Goal: Task Accomplishment & Management: Manage account settings

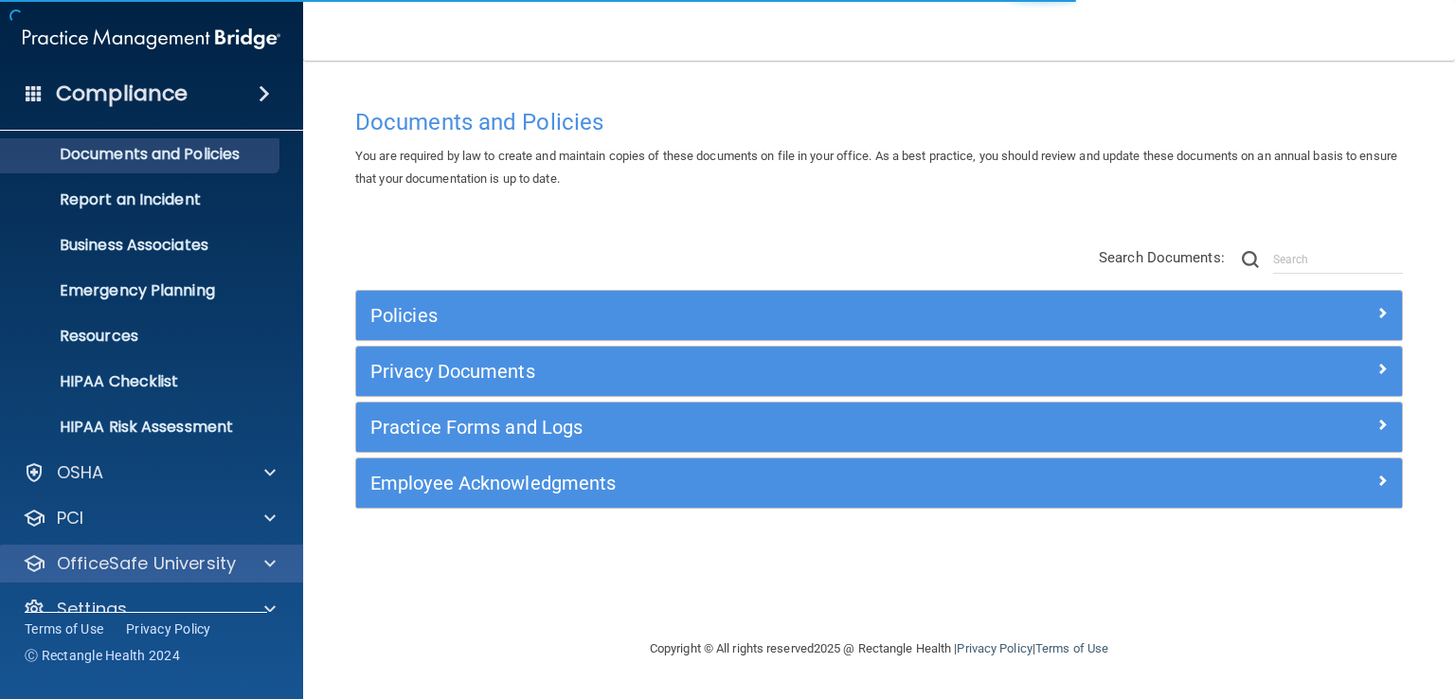
scroll to position [87, 0]
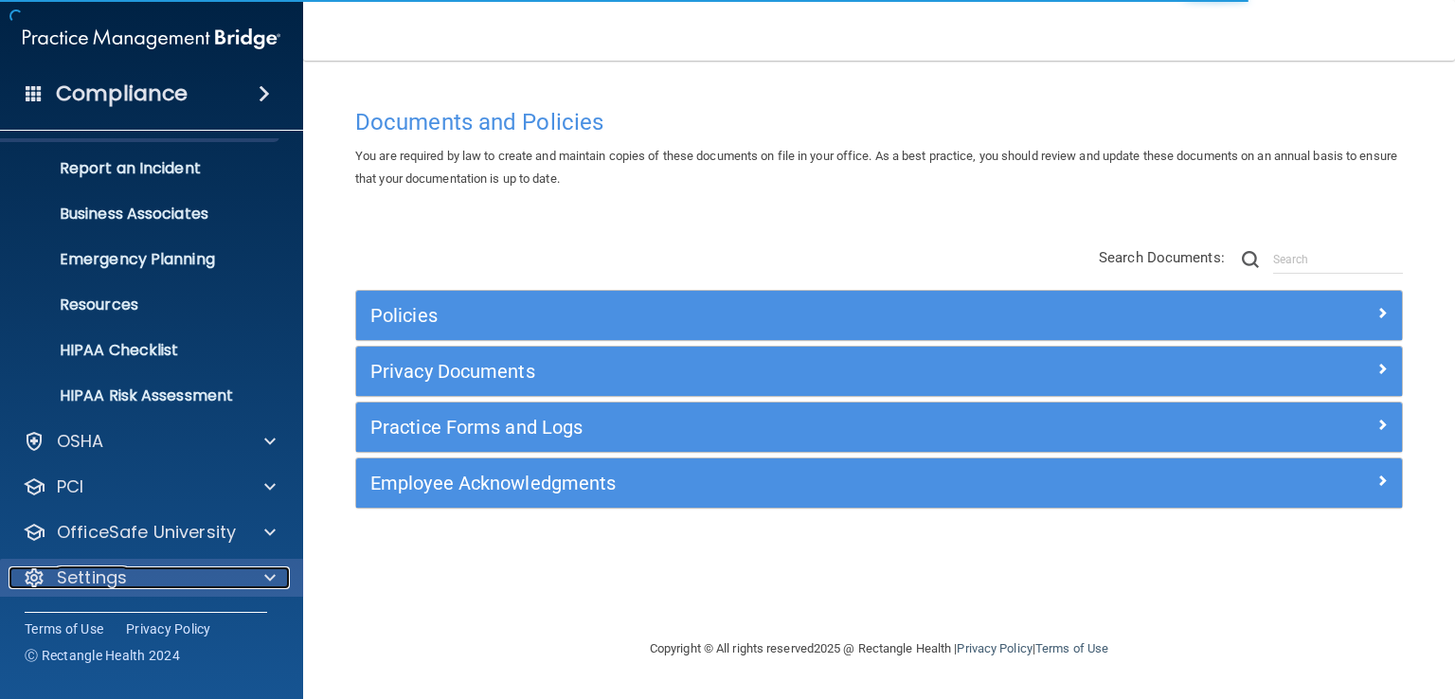
click at [264, 569] on span at bounding box center [269, 578] width 11 height 23
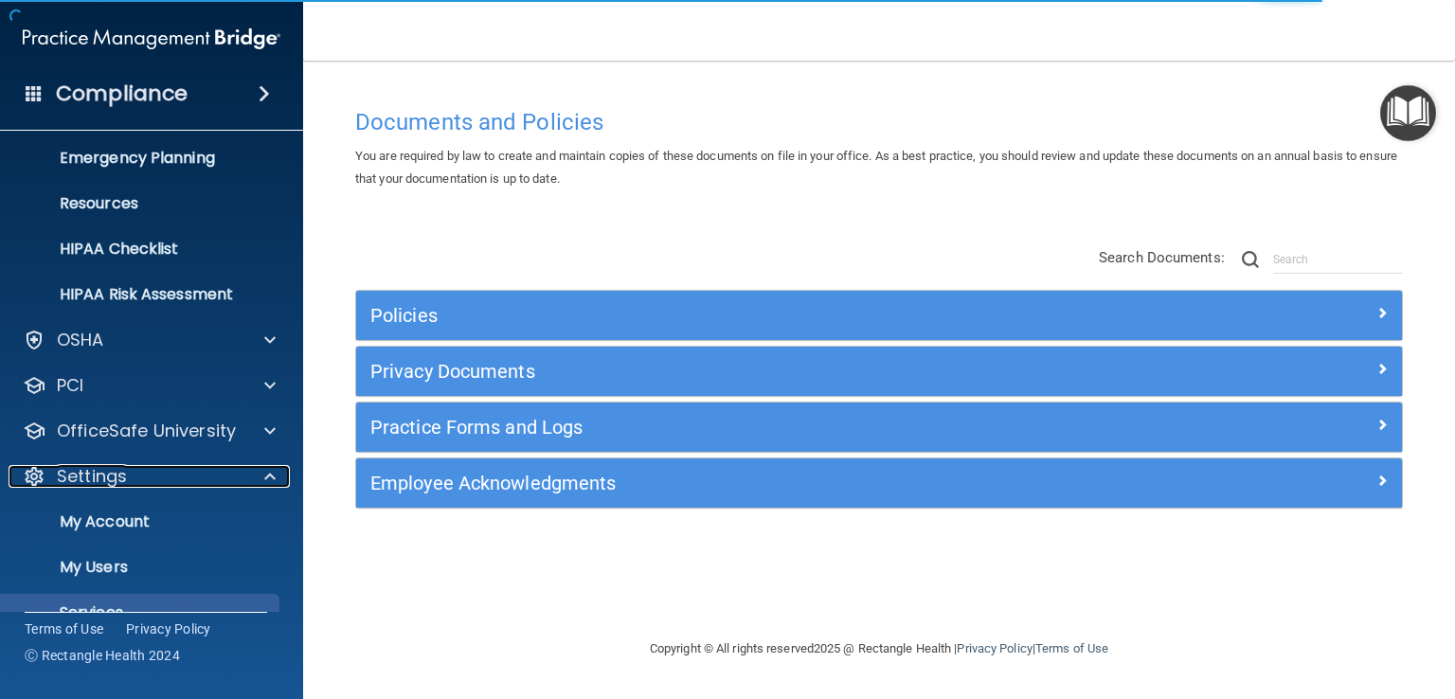
scroll to position [269, 0]
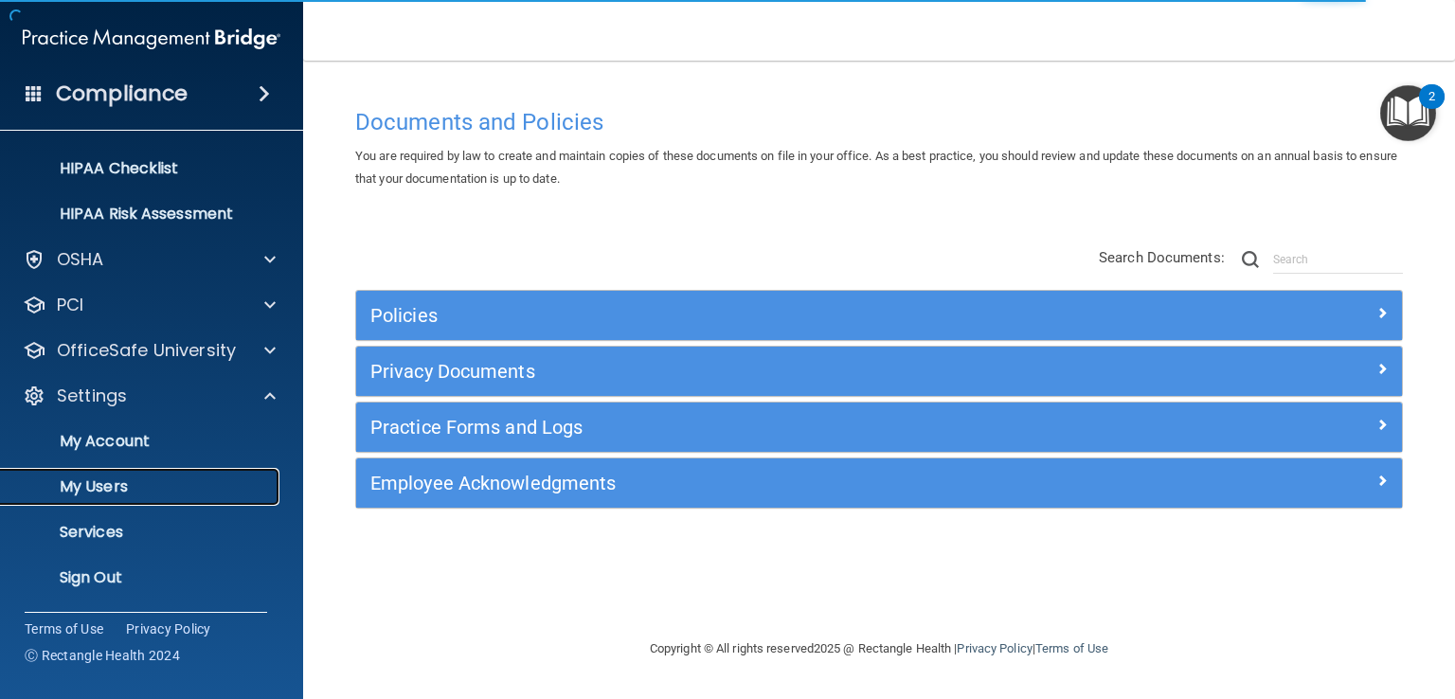
click at [196, 481] on p "My Users" at bounding box center [141, 487] width 259 height 19
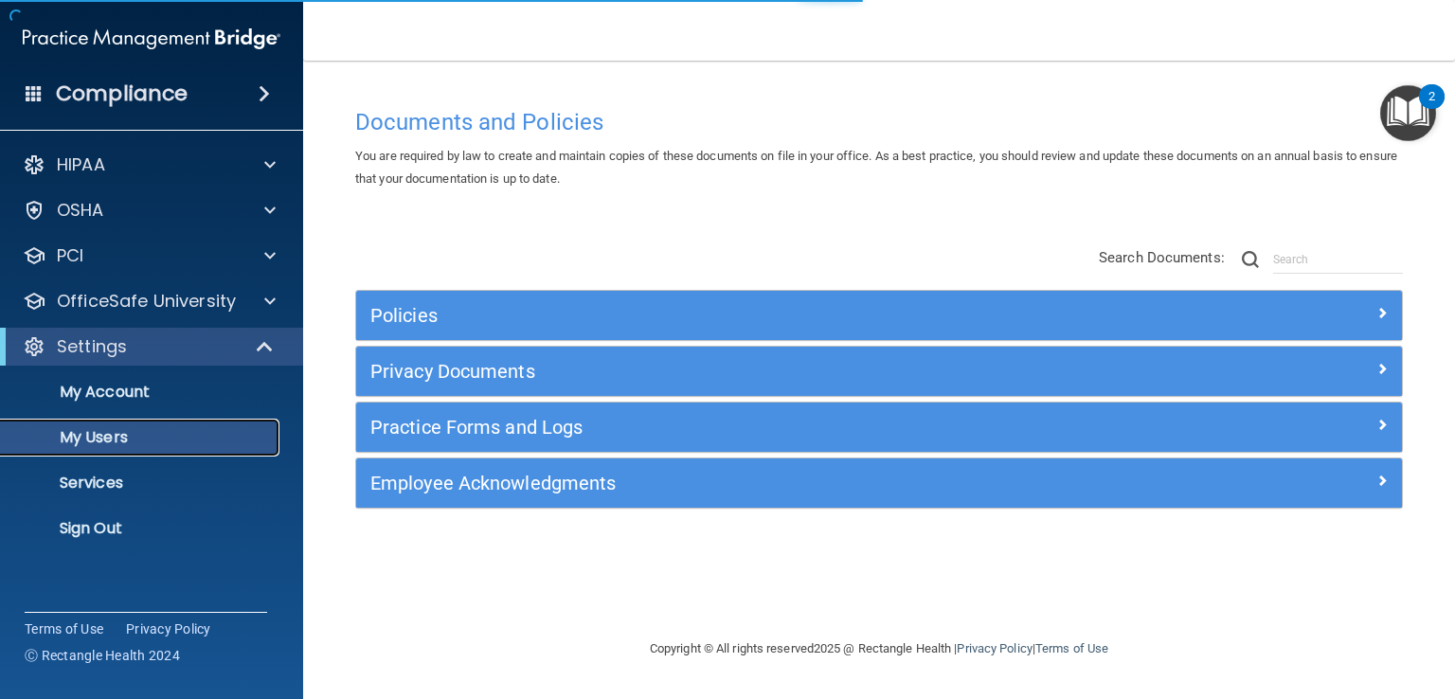
click at [188, 431] on p "My Users" at bounding box center [141, 437] width 259 height 19
select select "20"
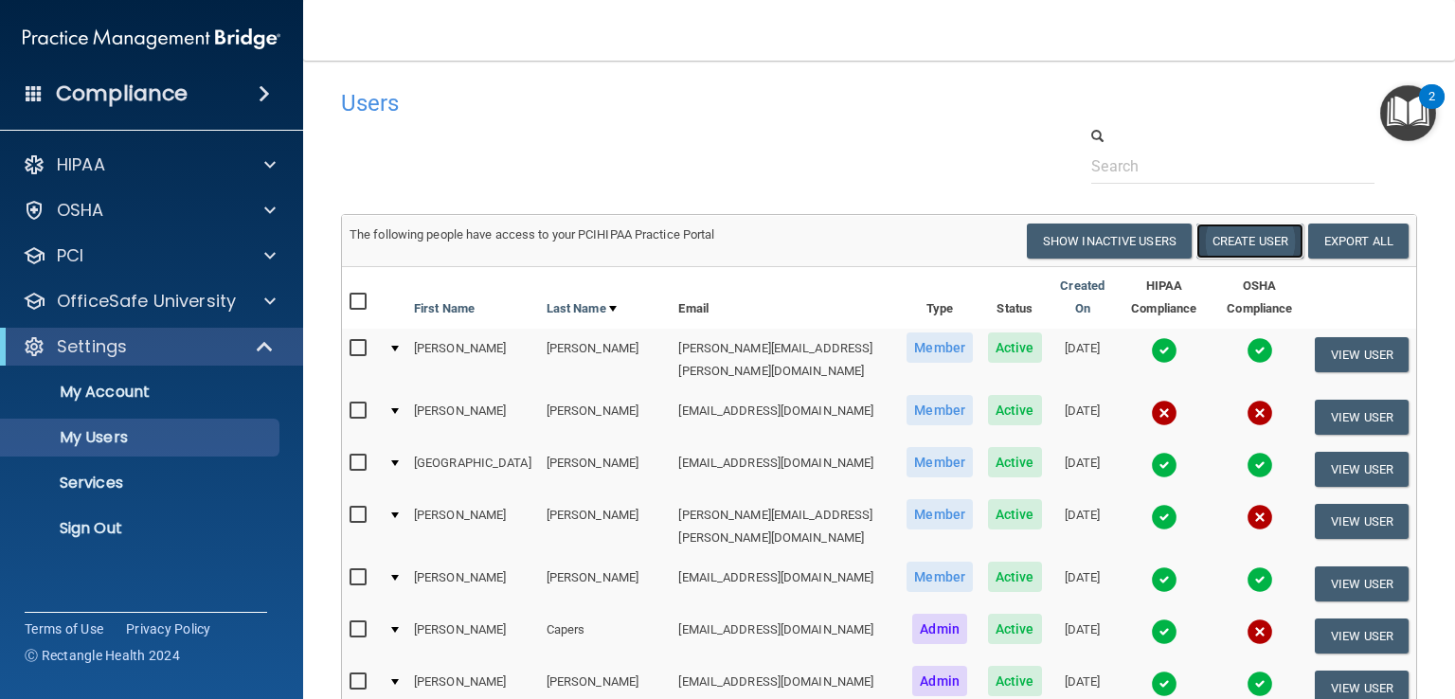
click at [1226, 245] on button "Create User" at bounding box center [1250, 241] width 107 height 35
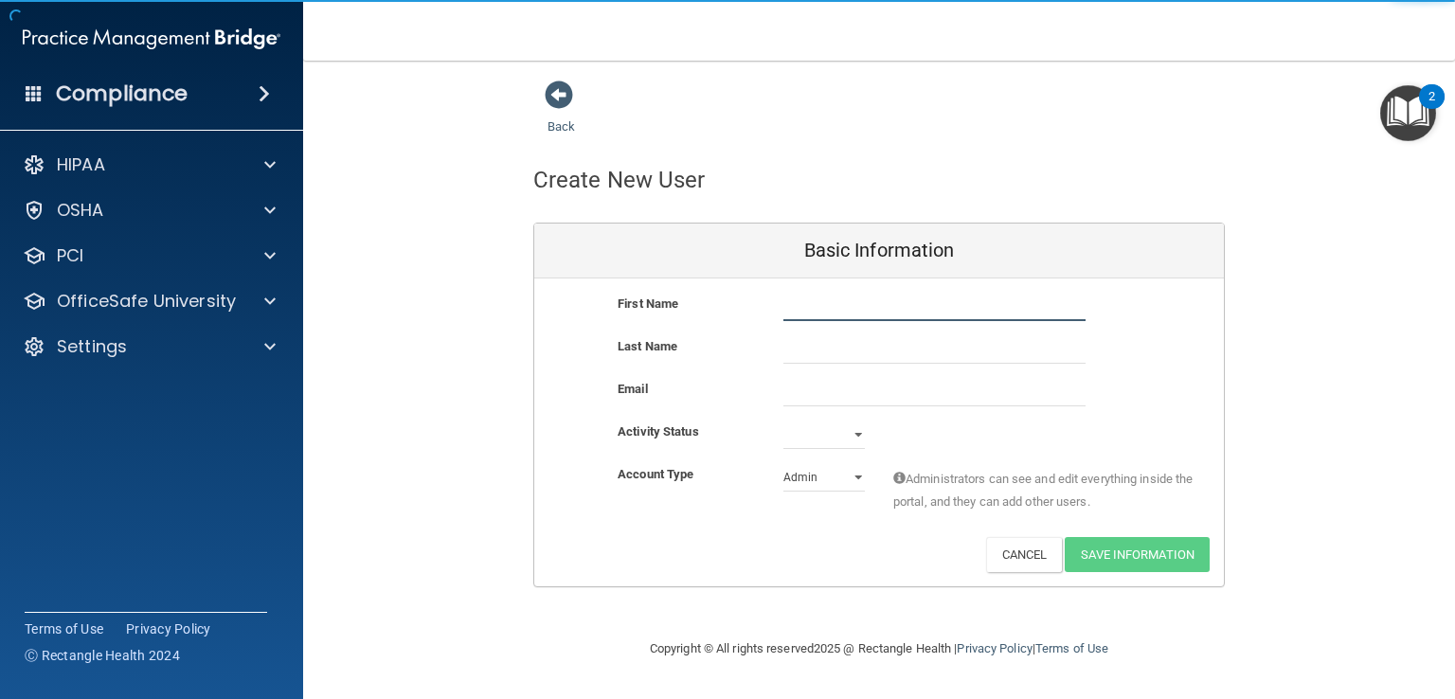
click at [788, 314] on input "text" at bounding box center [935, 307] width 302 height 28
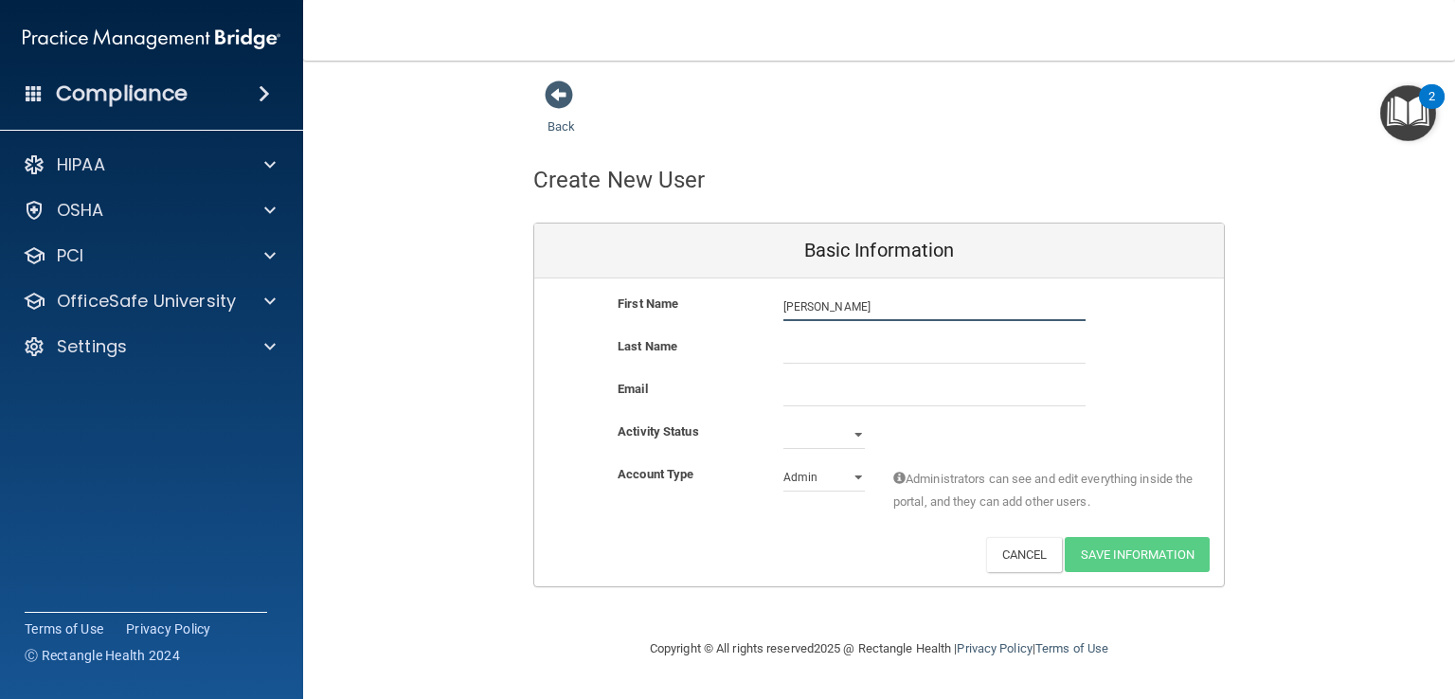
type input "[PERSON_NAME]"
click at [800, 399] on input "email" at bounding box center [935, 392] width 302 height 28
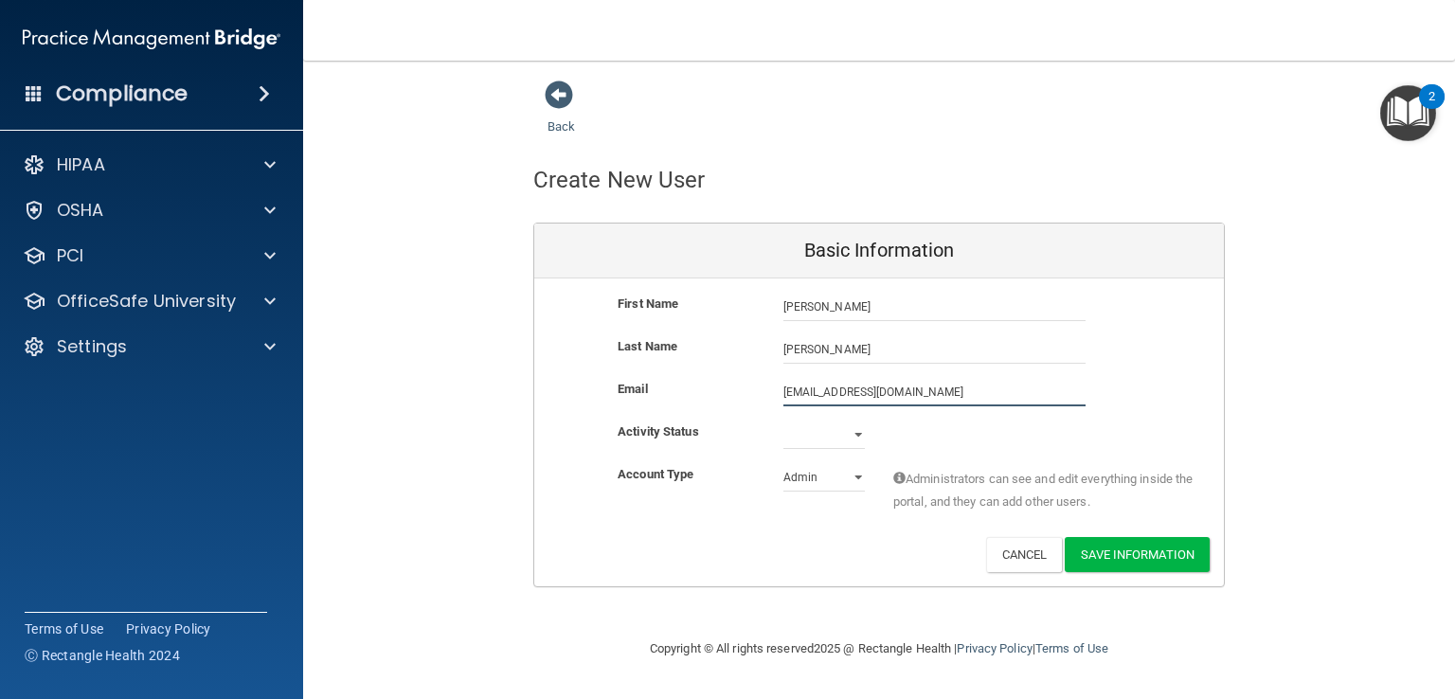
type input "[EMAIL_ADDRESS][DOMAIN_NAME]"
click at [862, 430] on select "Active Inactive" at bounding box center [824, 435] width 81 height 28
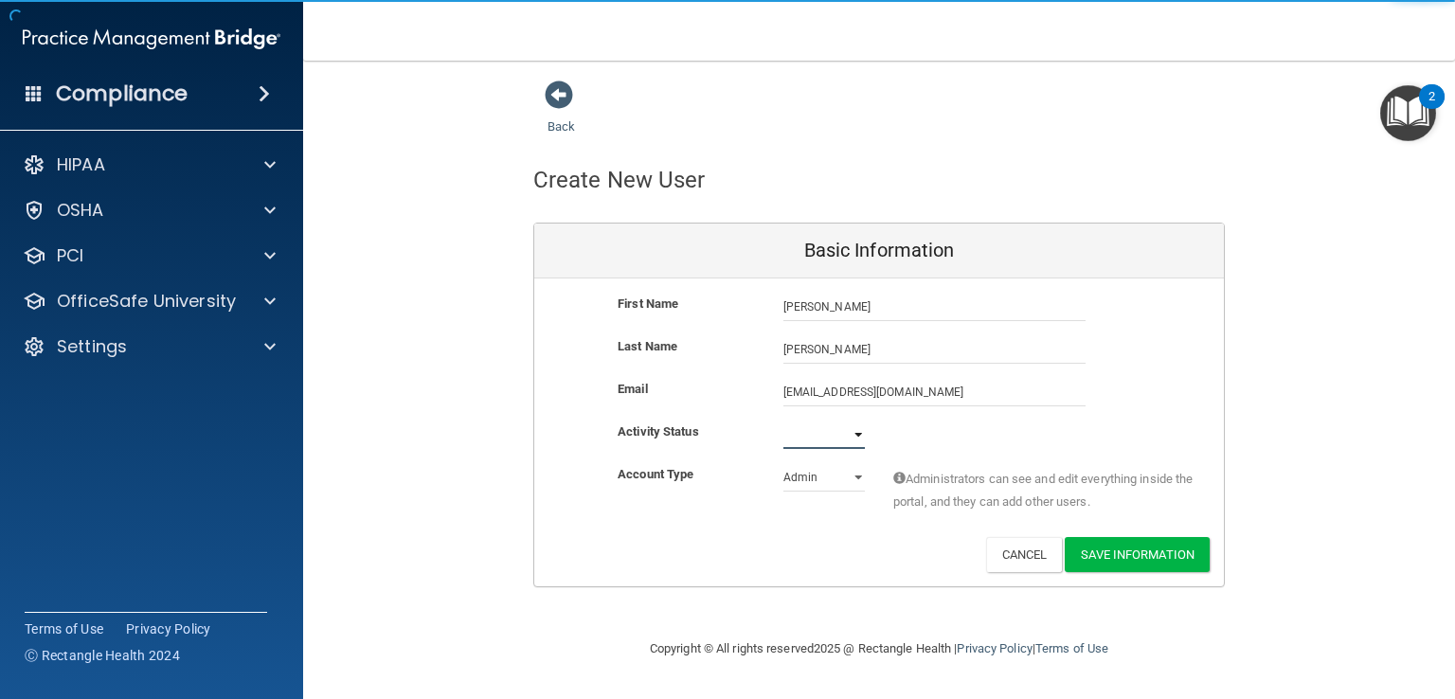
select select "active"
click at [784, 421] on select "Active Inactive" at bounding box center [824, 435] width 81 height 28
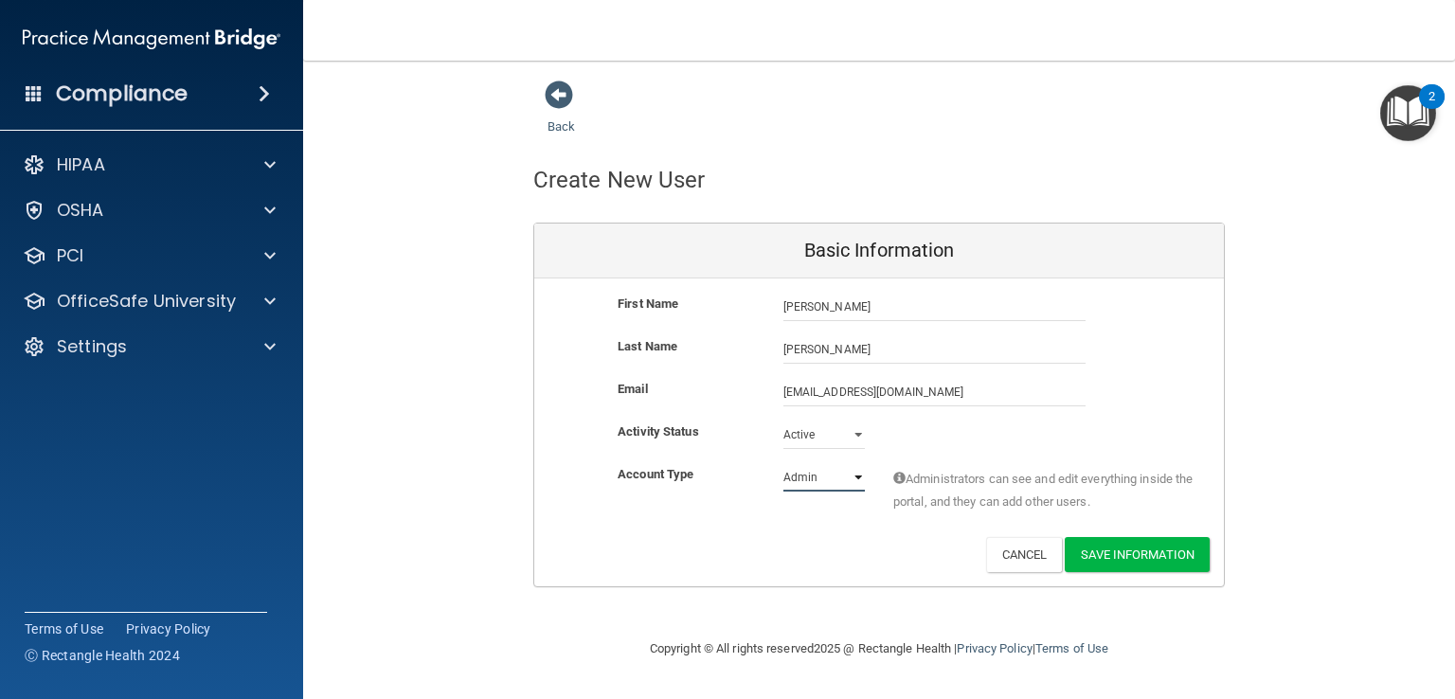
click at [857, 479] on select "Admin Member" at bounding box center [824, 477] width 81 height 28
select select "practice_member"
click at [784, 463] on select "Admin Member" at bounding box center [824, 477] width 81 height 28
click at [1096, 551] on button "Save Information" at bounding box center [1137, 554] width 145 height 35
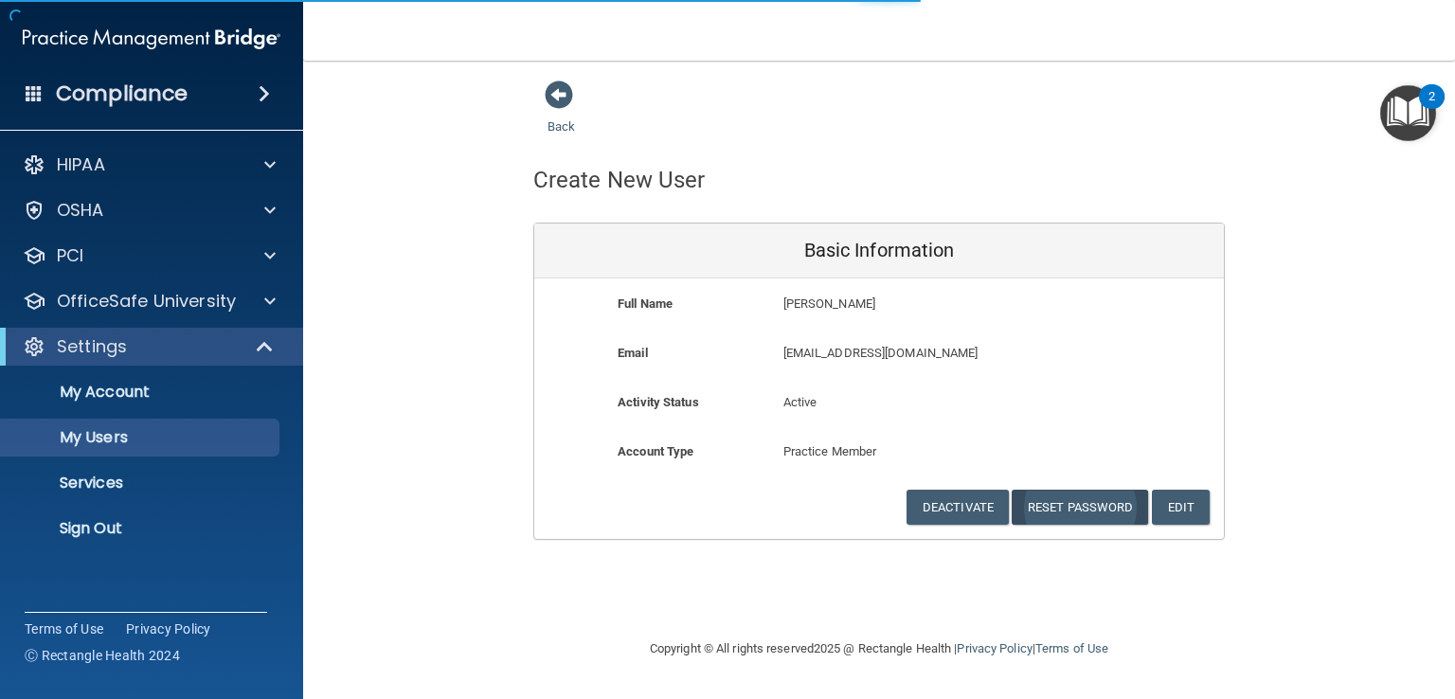
select select "20"
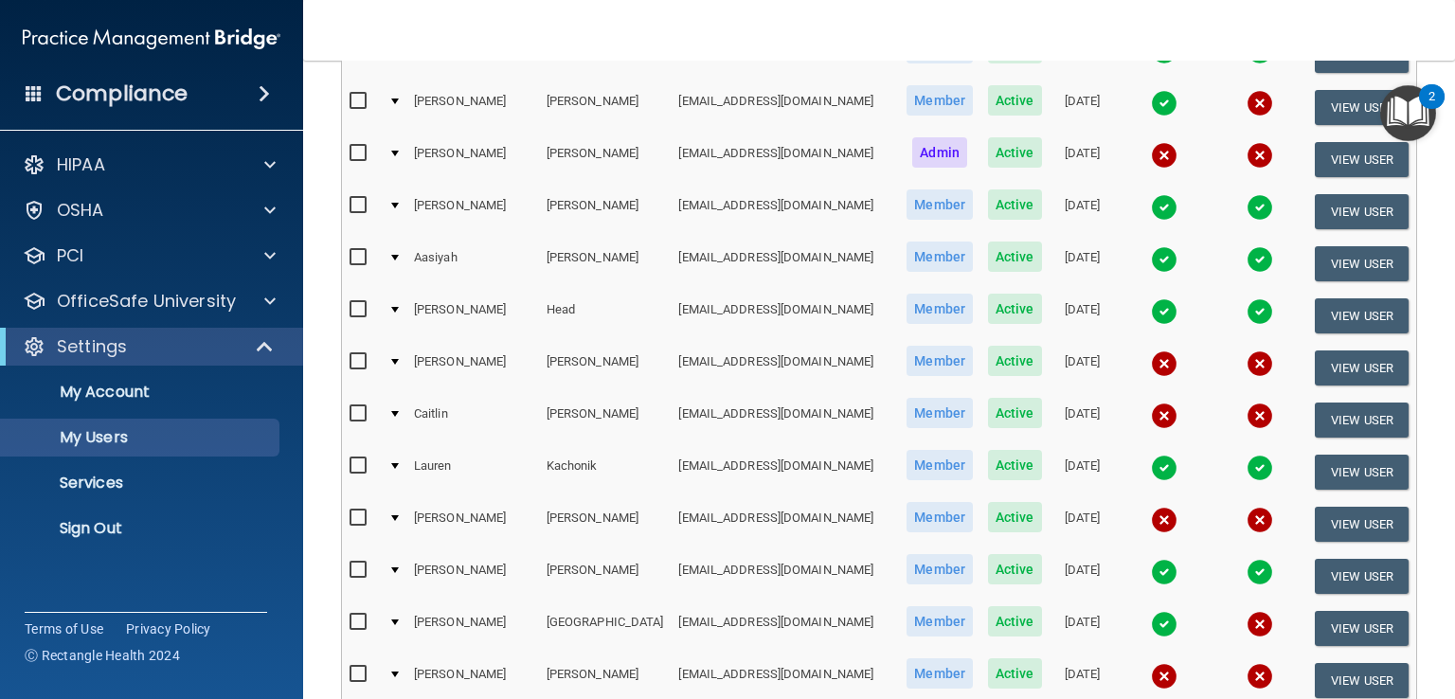
scroll to position [948, 0]
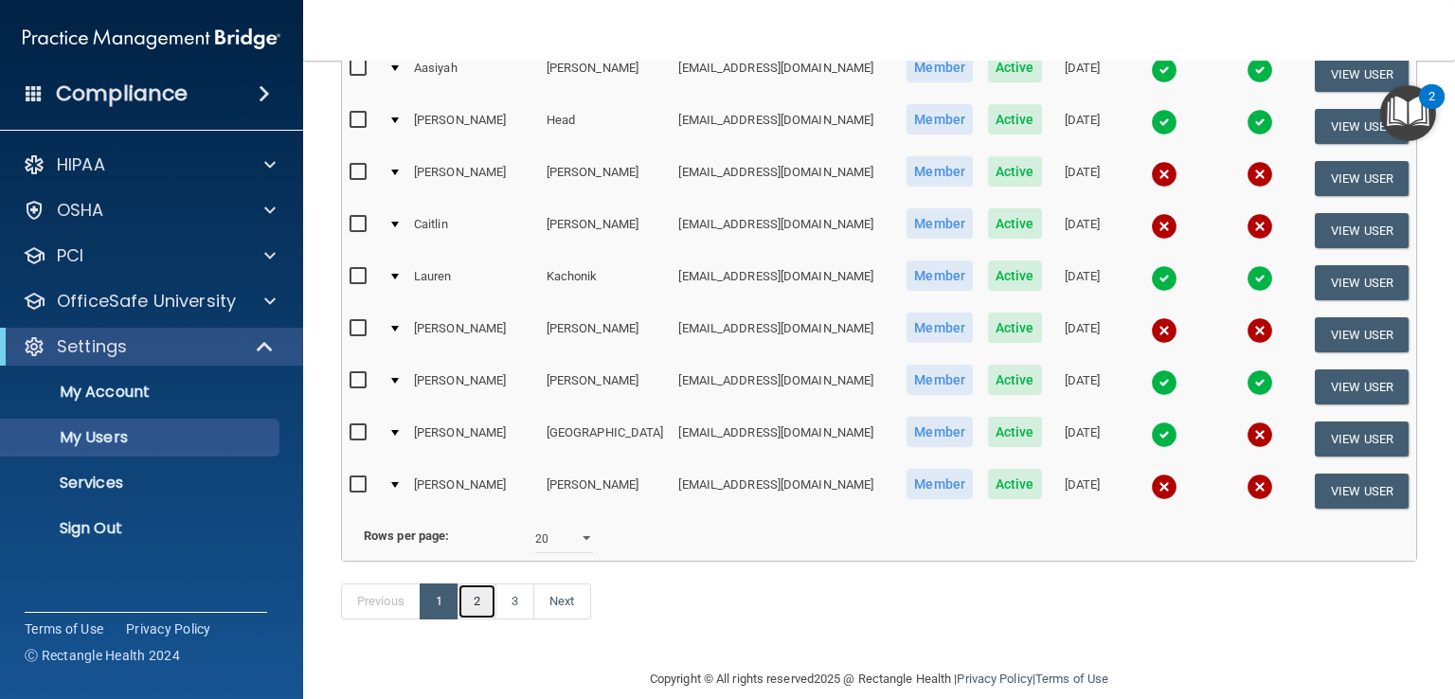
click at [479, 584] on link "2" at bounding box center [477, 602] width 39 height 36
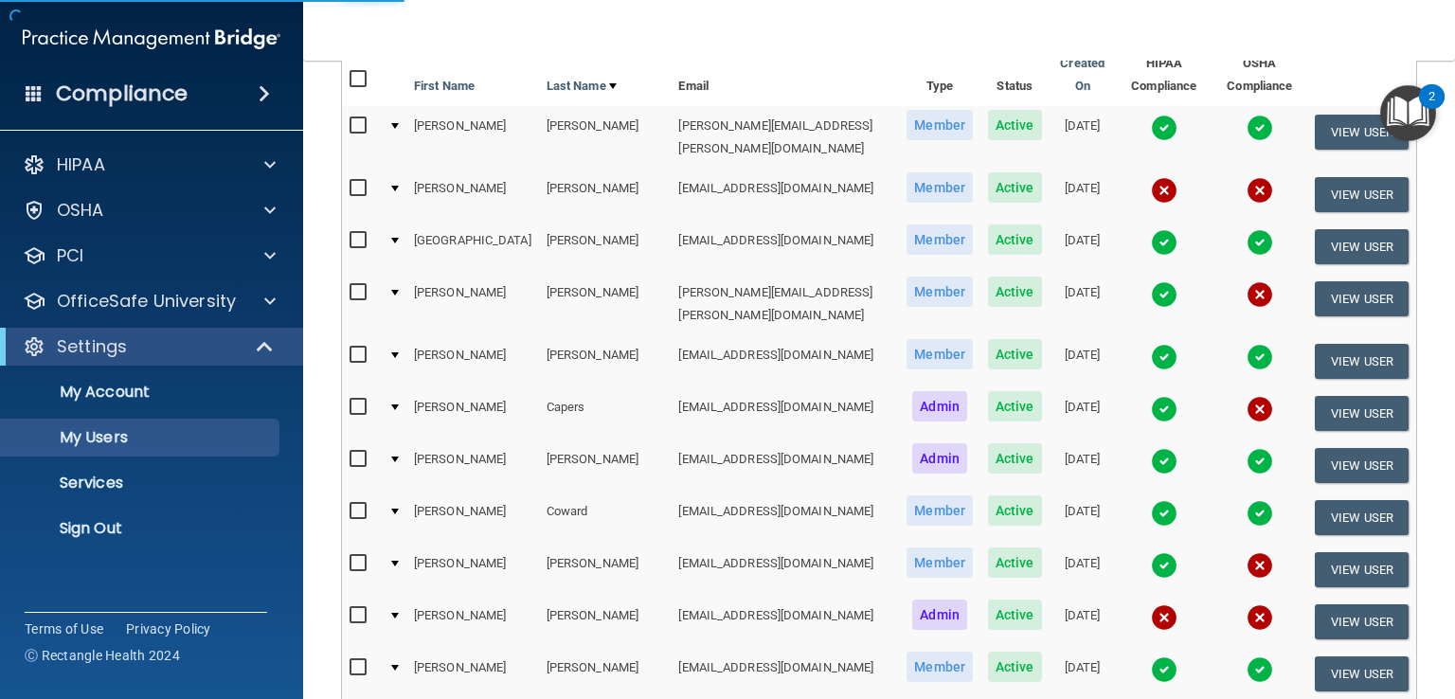
scroll to position [95, 0]
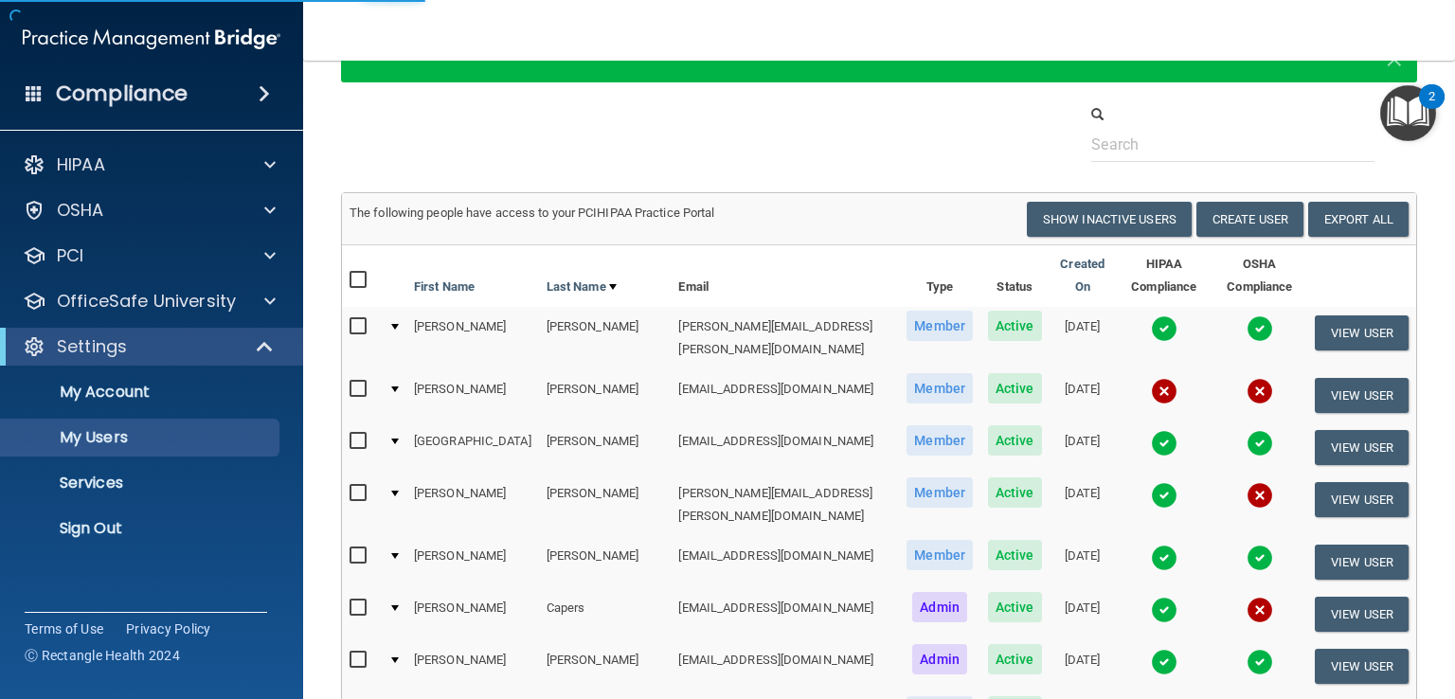
select select "20"
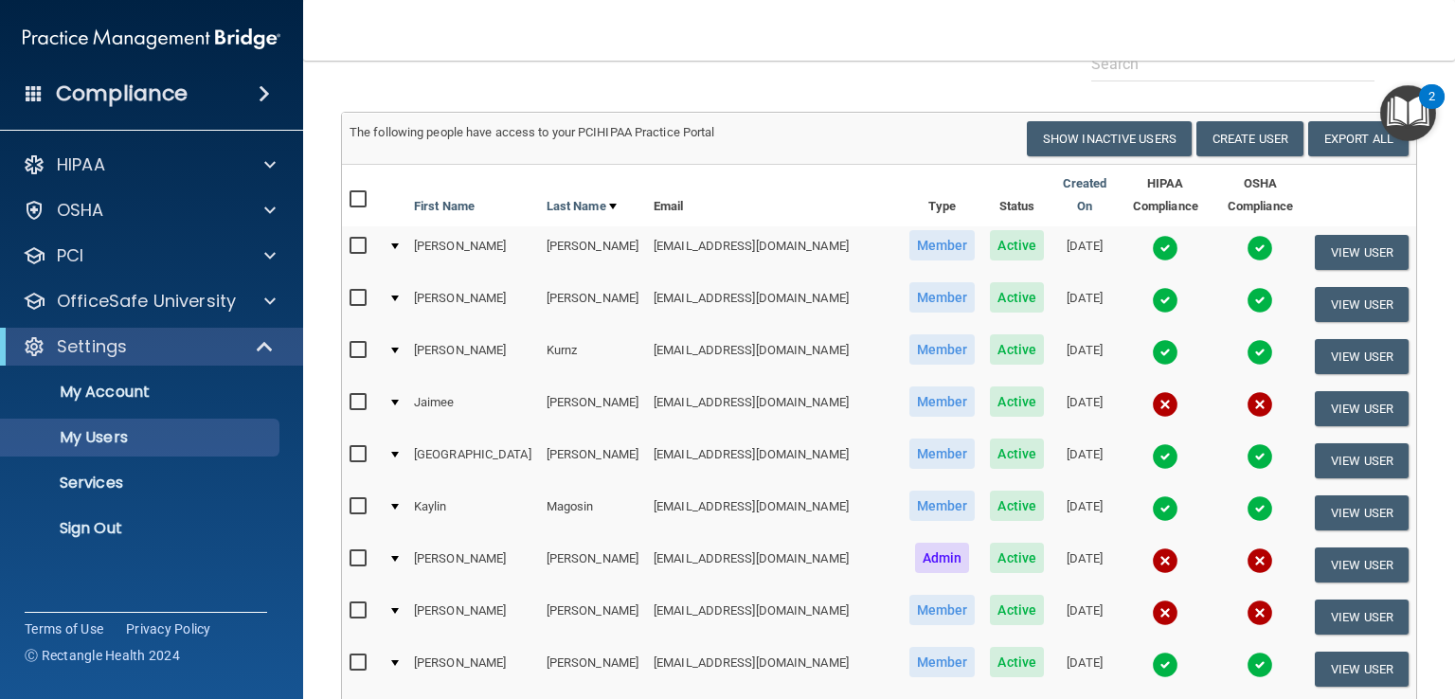
scroll to position [0, 0]
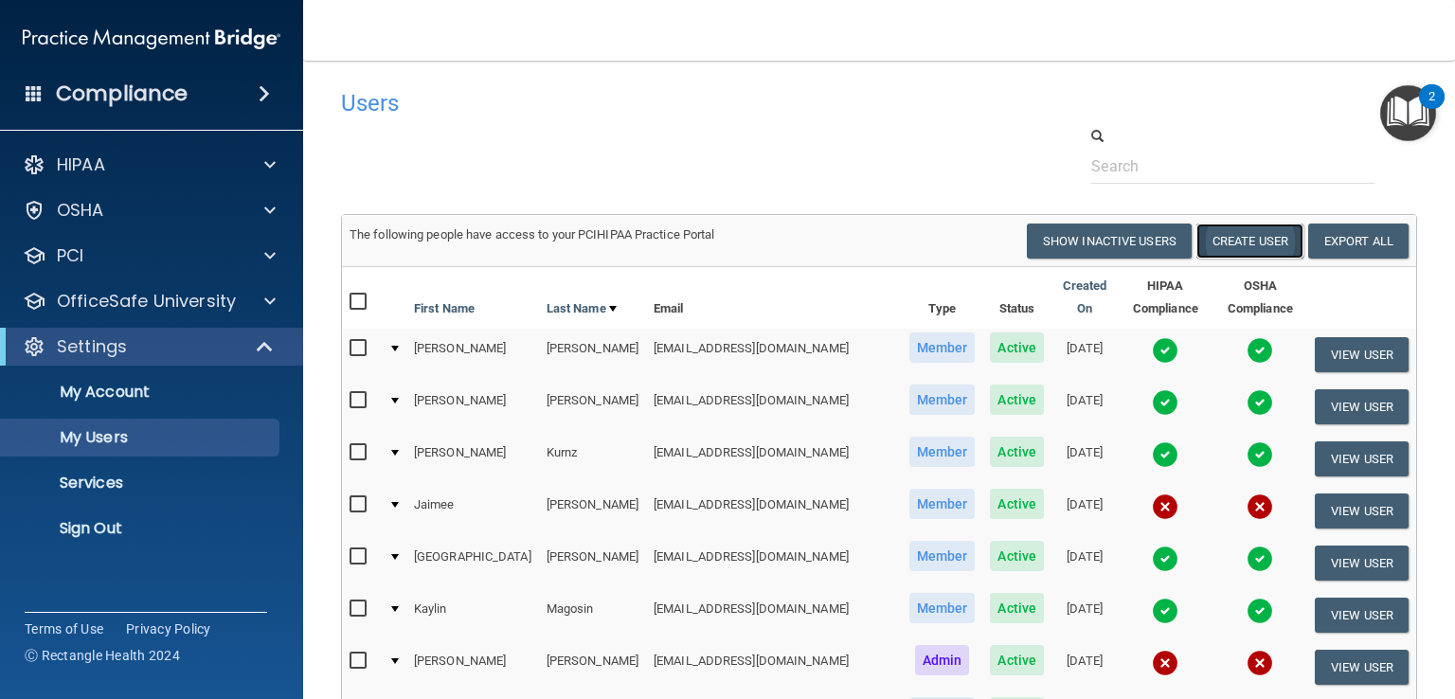
click at [1241, 251] on button "Create User" at bounding box center [1250, 241] width 107 height 35
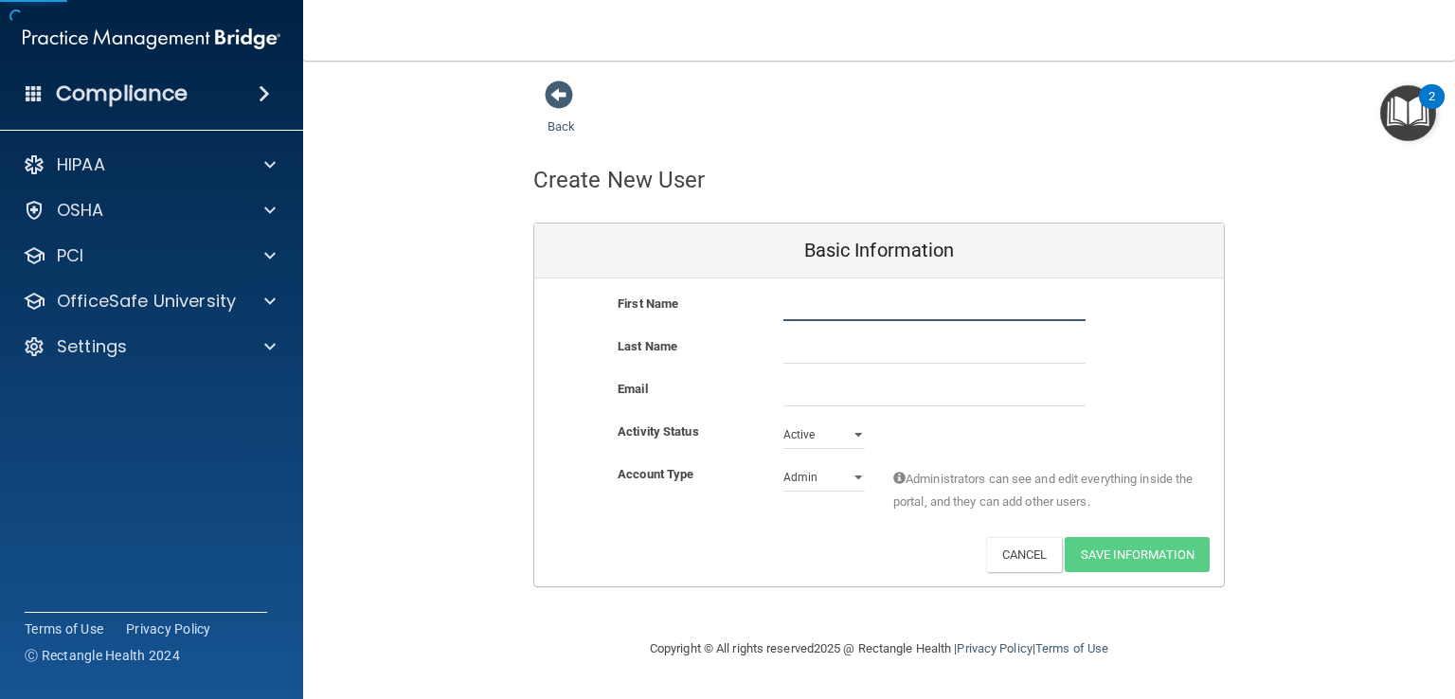
click at [797, 318] on div "First Name" at bounding box center [879, 314] width 690 height 43
type input "[PERSON_NAME]"
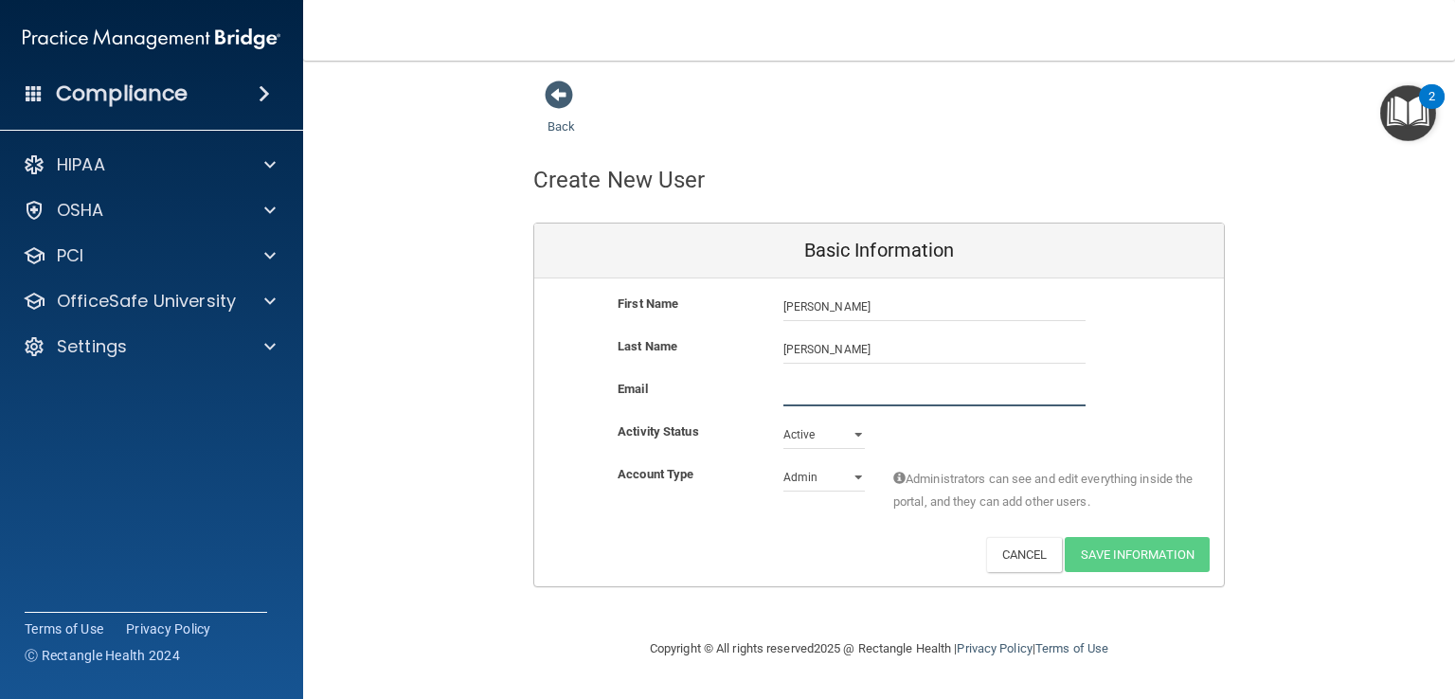
click at [799, 392] on input "email" at bounding box center [935, 392] width 302 height 28
paste input "[EMAIL_ADDRESS][DOMAIN_NAME]"
type input "[EMAIL_ADDRESS][DOMAIN_NAME]"
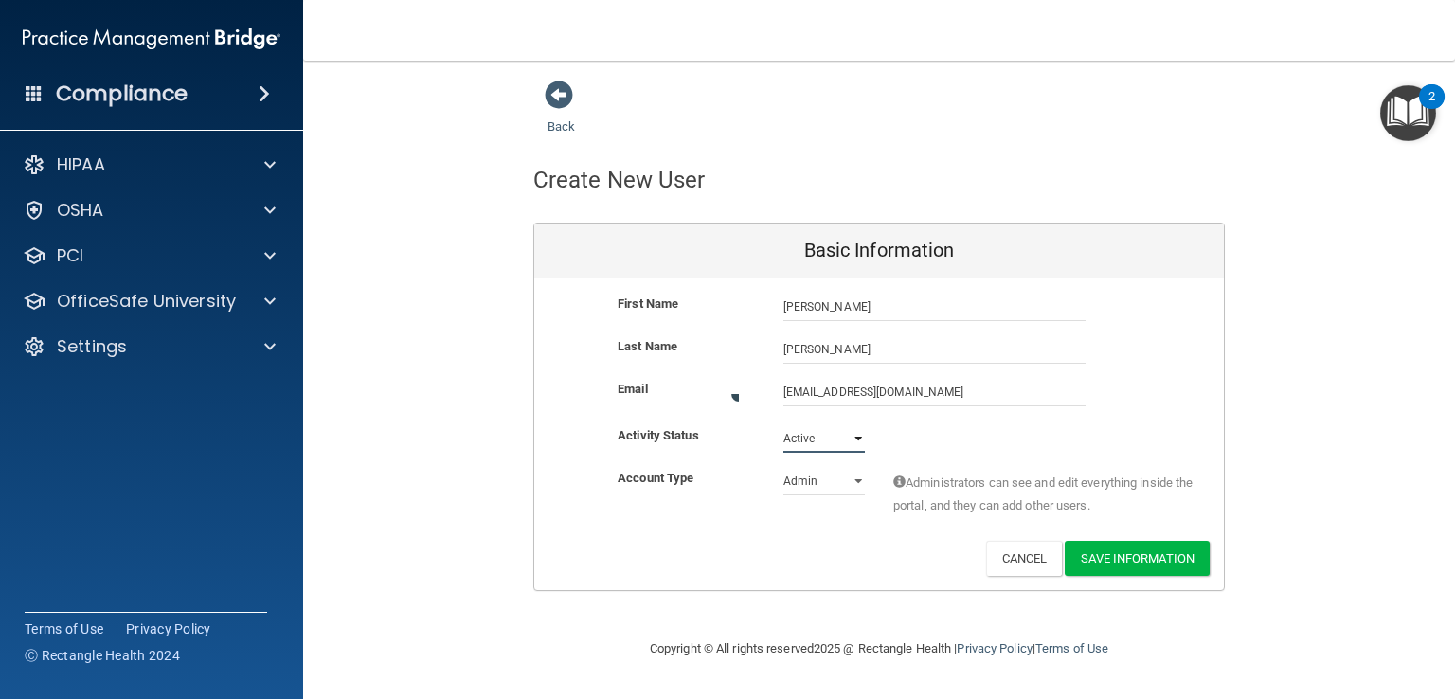
click at [863, 432] on select "Active Inactive" at bounding box center [824, 438] width 81 height 28
click at [784, 421] on select "Active Inactive" at bounding box center [824, 435] width 81 height 28
click at [858, 473] on select "Admin Member" at bounding box center [824, 477] width 81 height 28
select select "practice_member"
click at [784, 463] on select "Admin Member" at bounding box center [824, 477] width 81 height 28
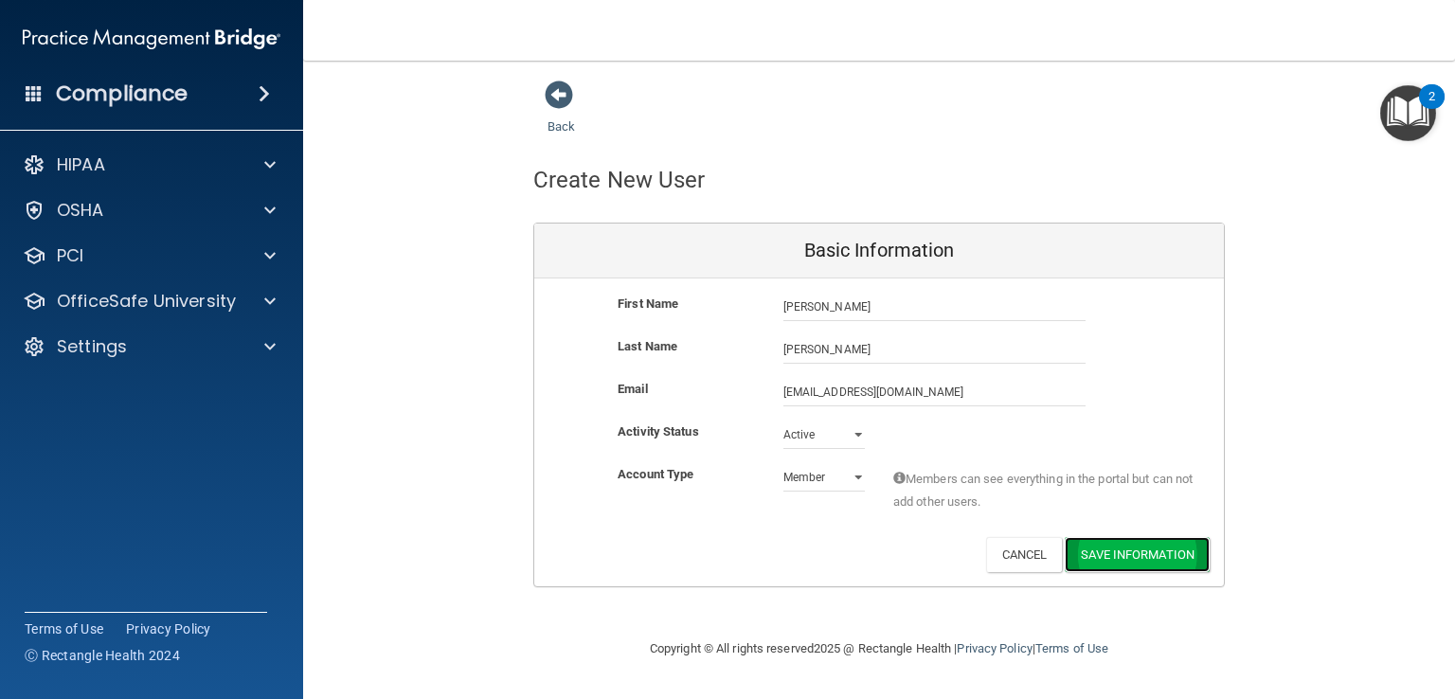
click at [1141, 551] on button "Save Information" at bounding box center [1137, 554] width 145 height 35
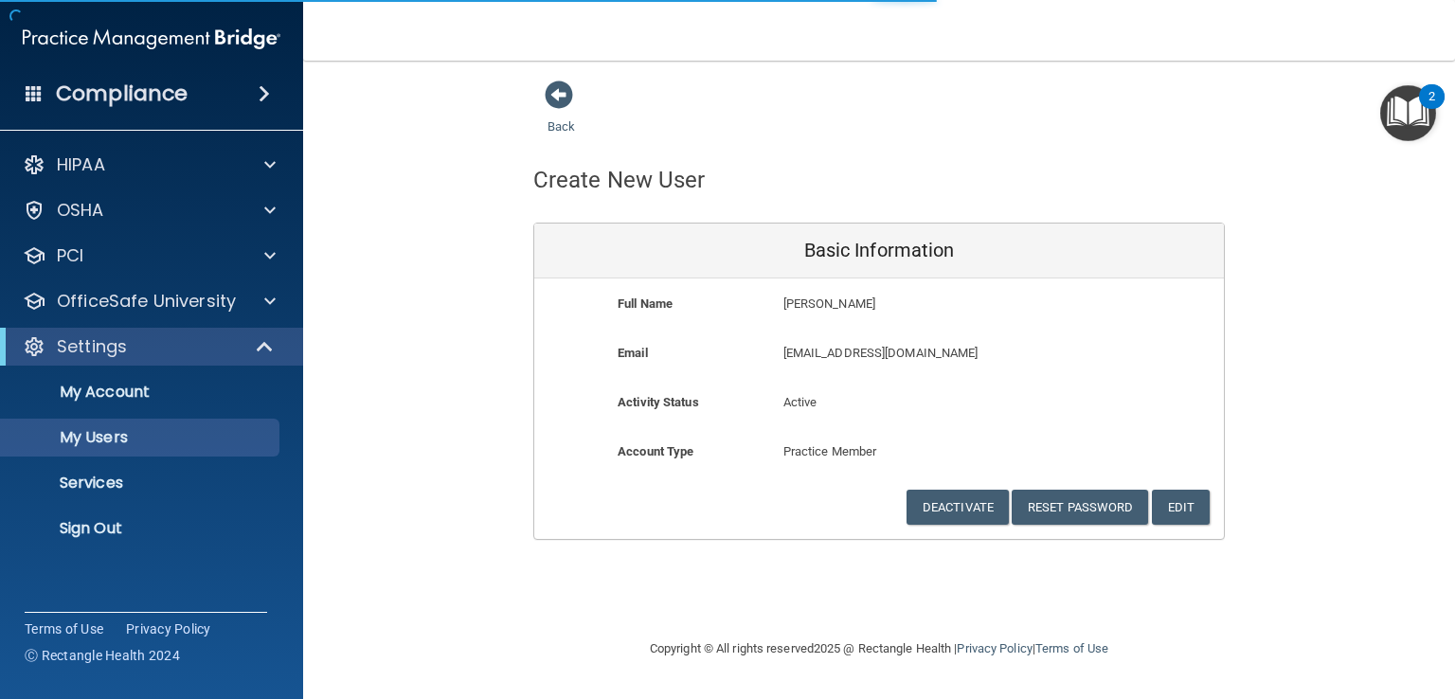
select select "20"
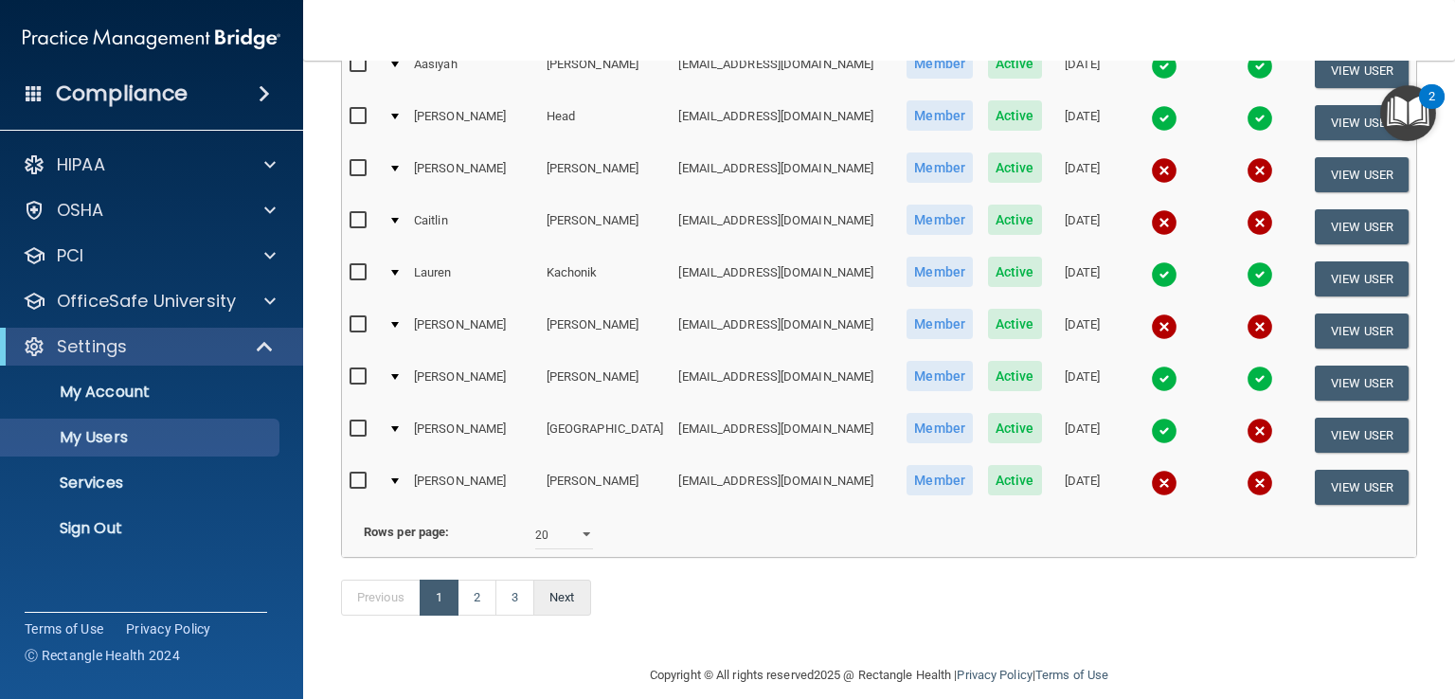
scroll to position [952, 0]
click at [479, 579] on link "2" at bounding box center [477, 597] width 39 height 36
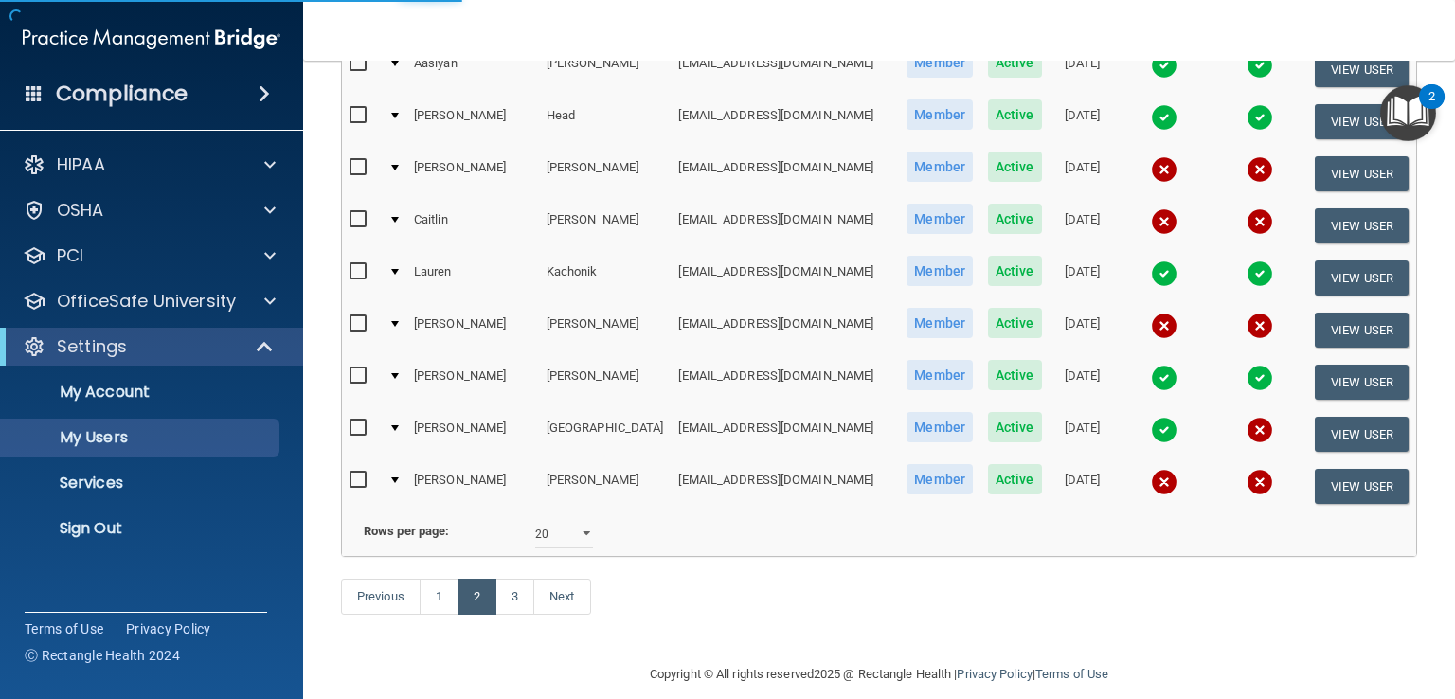
select select "20"
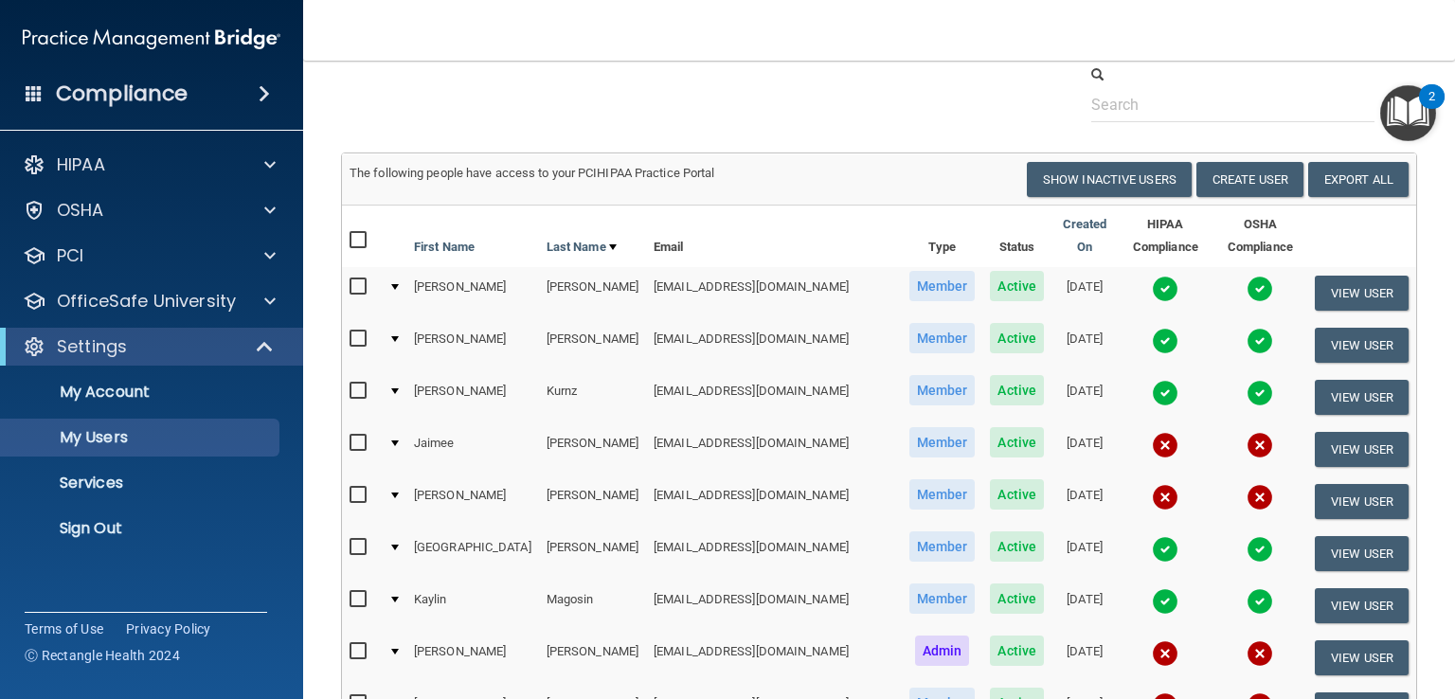
scroll to position [95, 0]
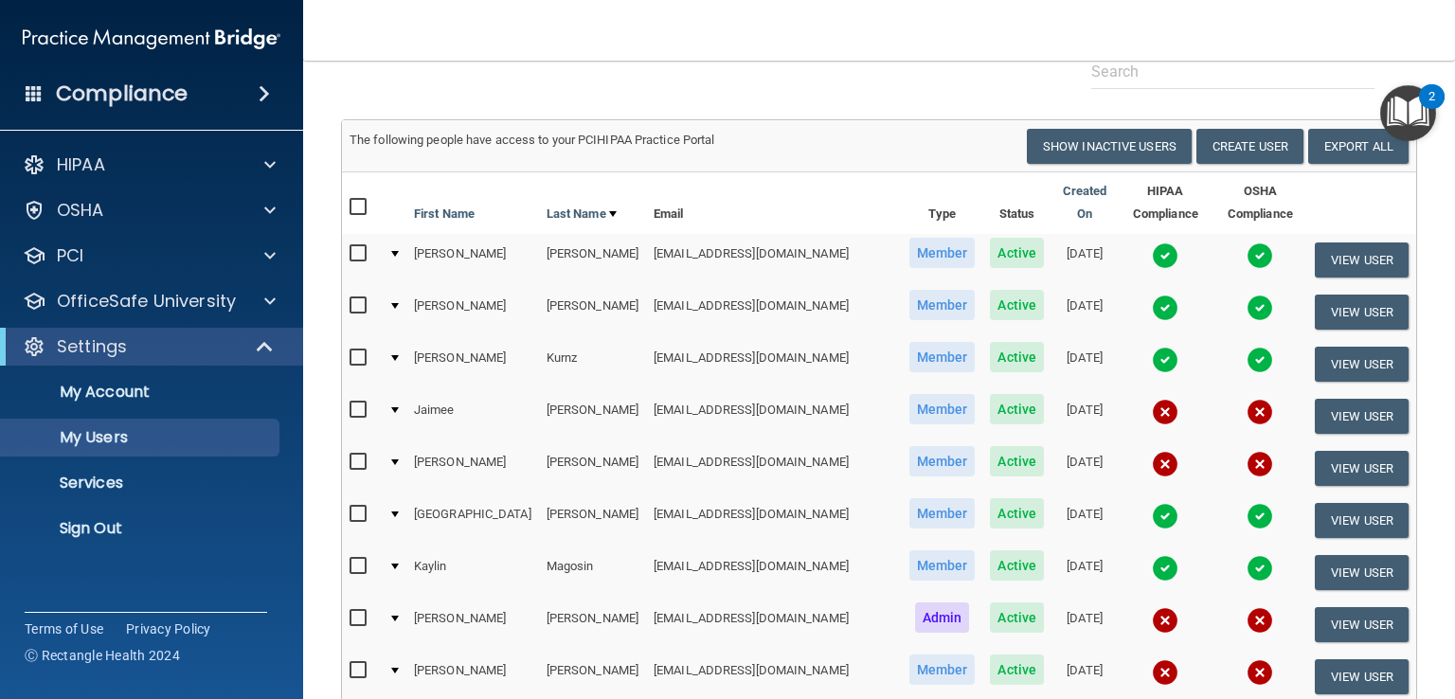
click at [361, 455] on input "checkbox" at bounding box center [361, 462] width 22 height 15
checkbox input "true"
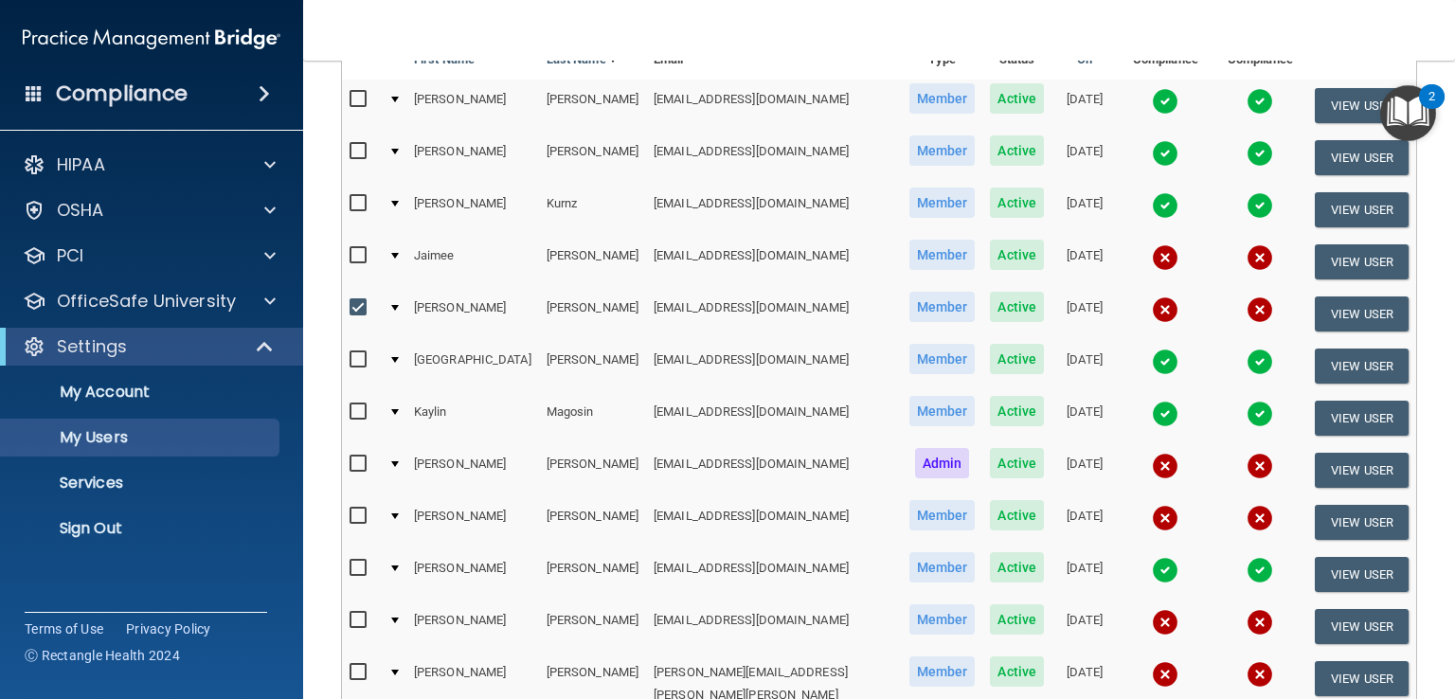
scroll to position [284, 0]
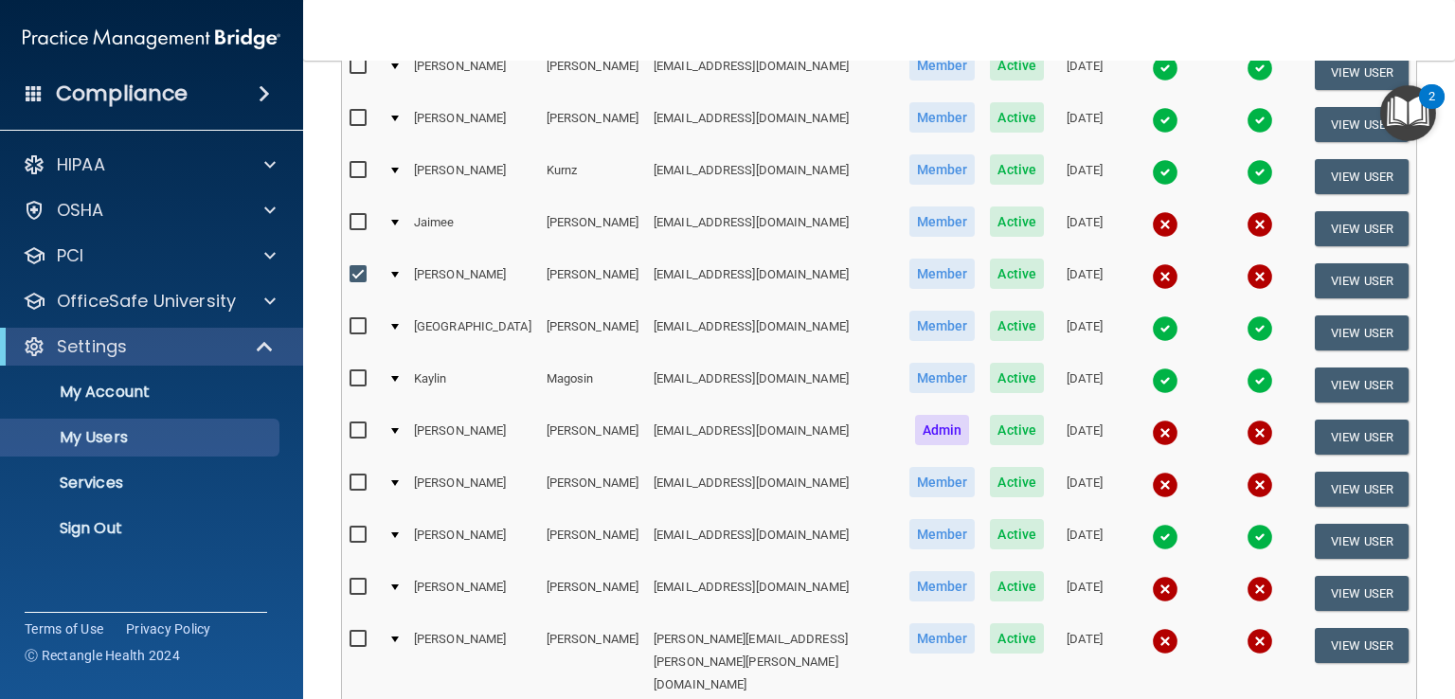
click at [358, 580] on input "checkbox" at bounding box center [361, 587] width 22 height 15
checkbox input "true"
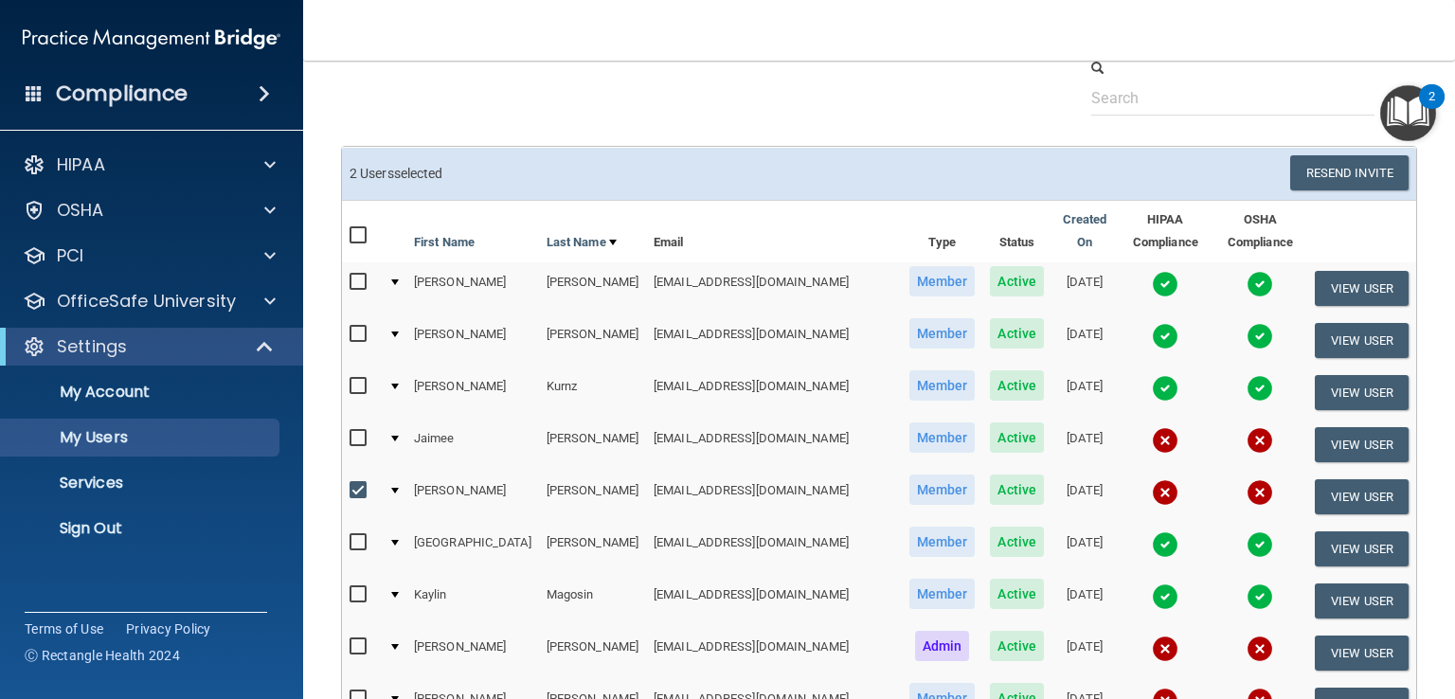
scroll to position [0, 0]
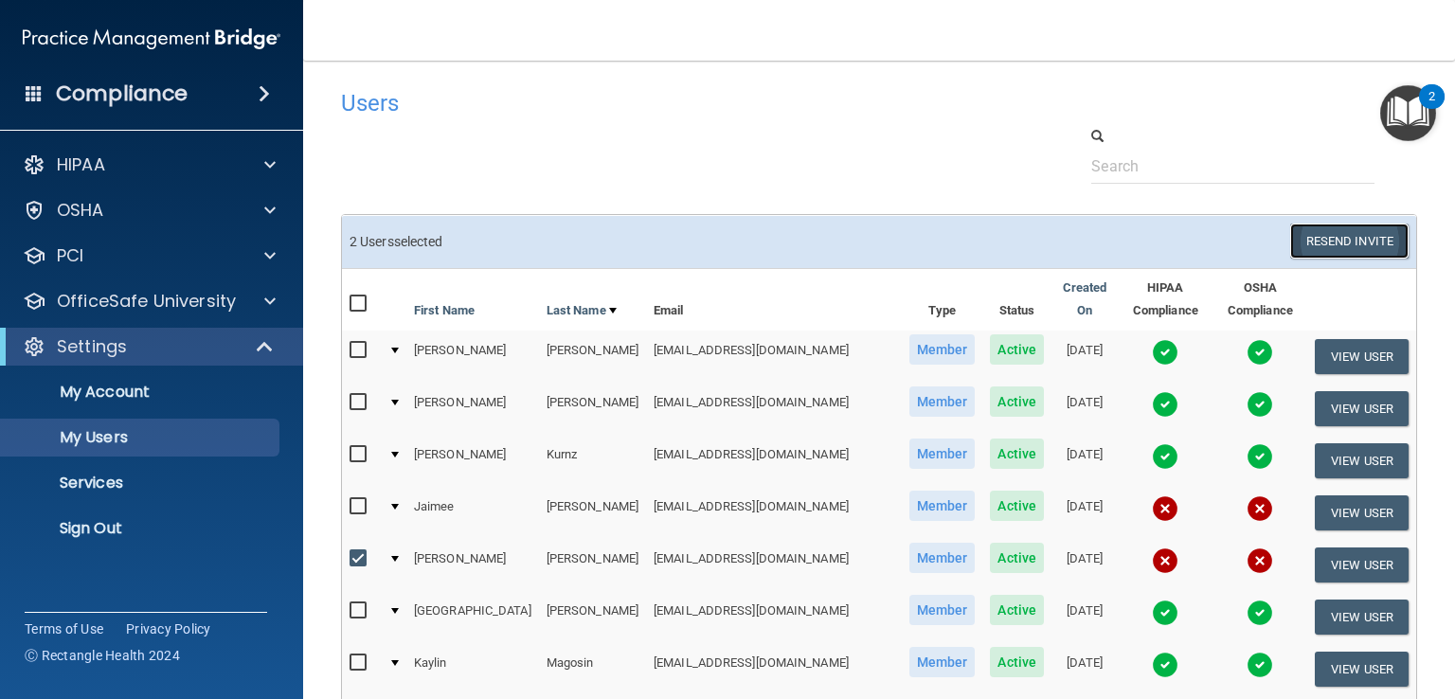
click at [1323, 244] on button "Resend Invite" at bounding box center [1350, 241] width 118 height 35
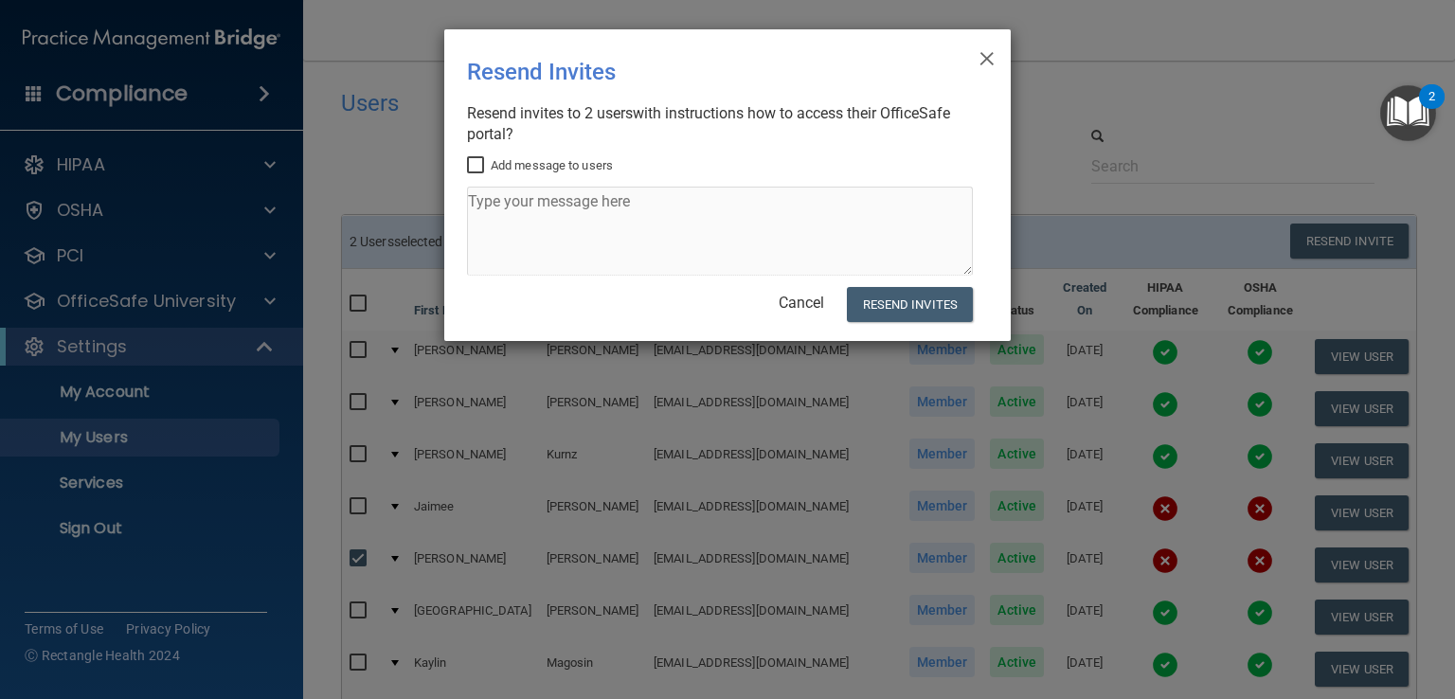
click at [473, 168] on input "Add message to users" at bounding box center [478, 165] width 22 height 15
checkbox input "true"
click at [481, 200] on textarea at bounding box center [720, 231] width 506 height 89
click at [553, 205] on textarea "Hi [DEMOGRAPHIC_DATA]," at bounding box center [720, 231] width 506 height 89
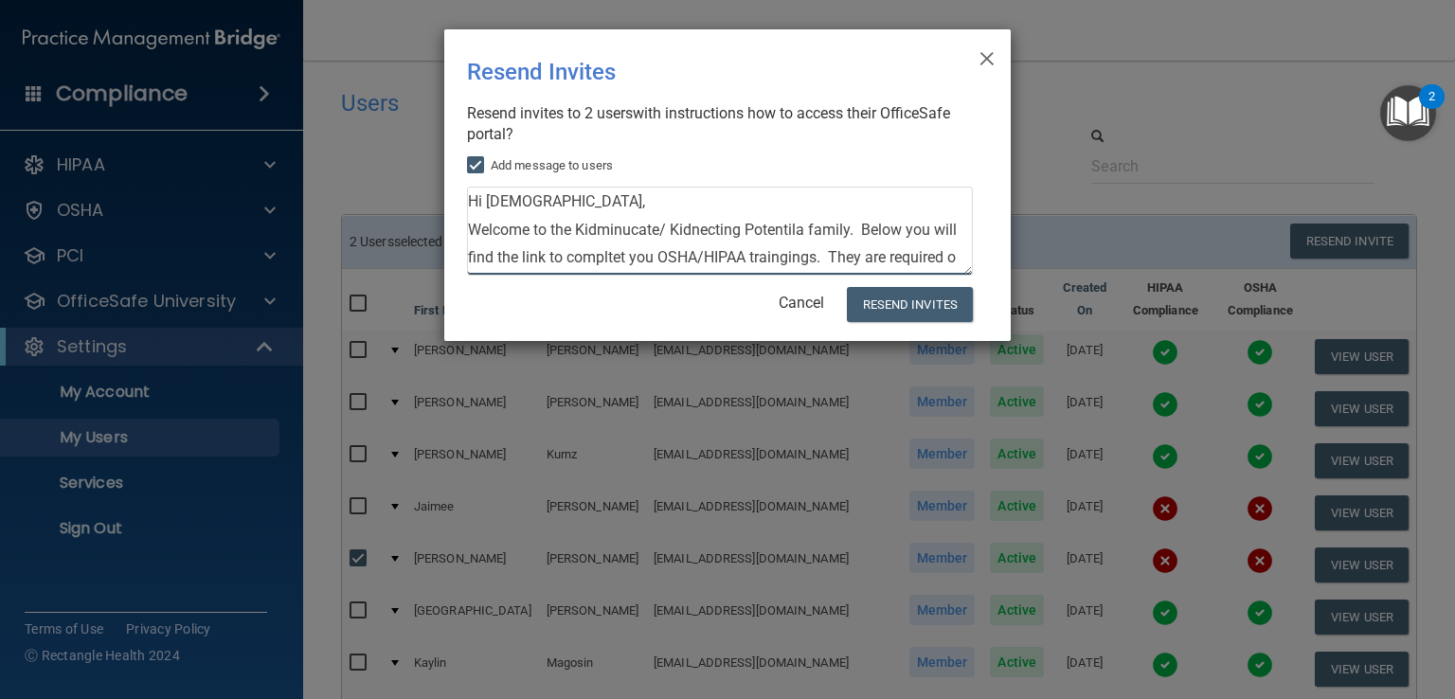
scroll to position [19, 0]
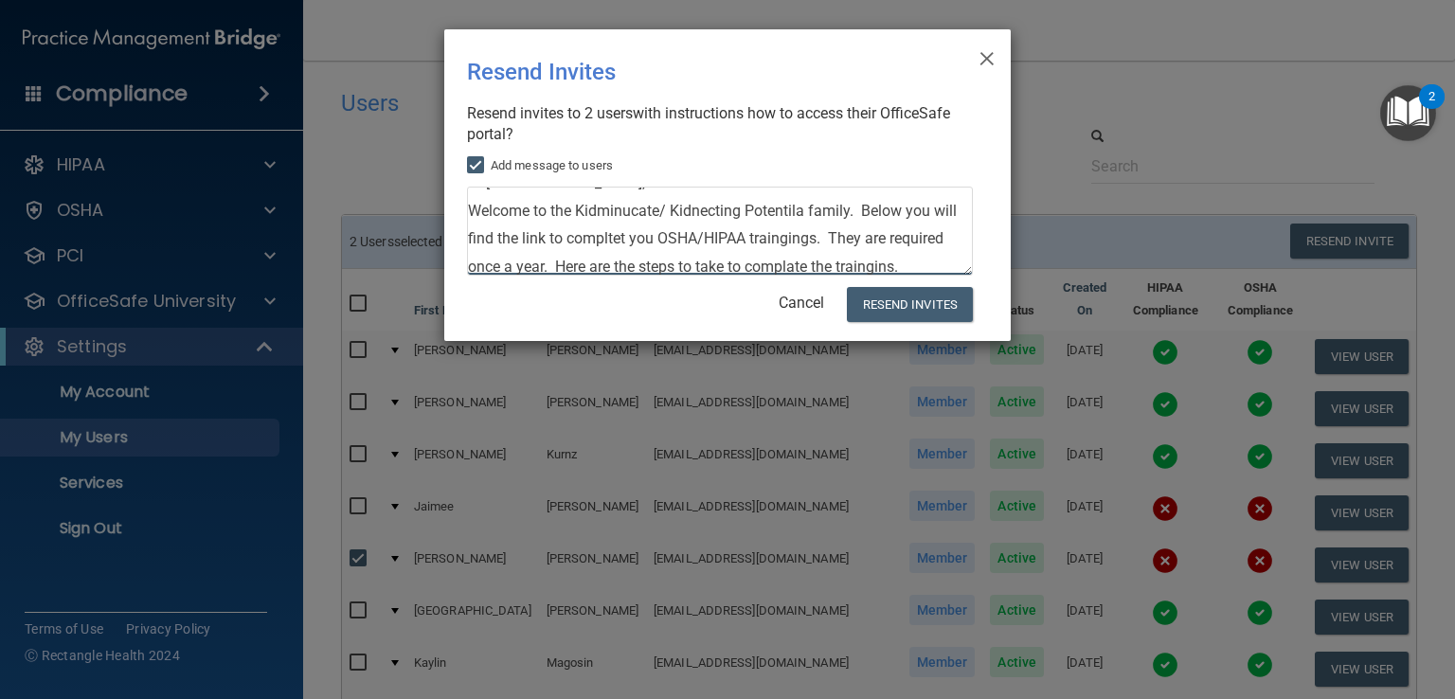
click at [785, 206] on textarea "Hi [DEMOGRAPHIC_DATA], Welcome to the Kidminucate/ Kidnecting Potentila family.…" at bounding box center [720, 231] width 506 height 89
click at [804, 211] on textarea "Hi [DEMOGRAPHIC_DATA], Welcome to the Kidminucate/ Kidnecting Potentila family.…" at bounding box center [720, 231] width 506 height 89
click at [656, 239] on textarea "Hi [DEMOGRAPHIC_DATA], Welcome to the Kidminucate/ Kidnecting Potential family.…" at bounding box center [720, 231] width 506 height 89
click at [894, 281] on div "Add message to users Hi [DEMOGRAPHIC_DATA], Welcome to the Kidminucate/ Kidnect…" at bounding box center [720, 218] width 506 height 129
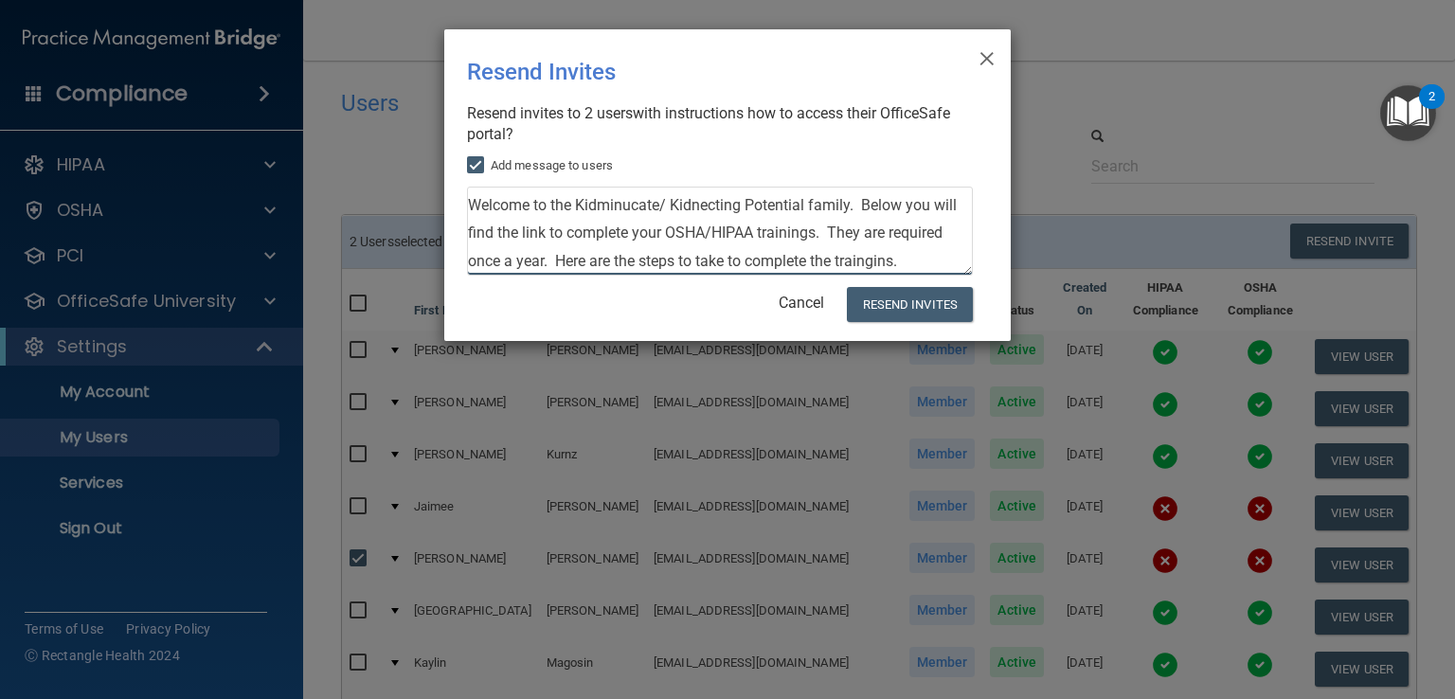
click at [880, 238] on textarea "Hi [DEMOGRAPHIC_DATA], Welcome to the Kidminucate/ Kidnecting Potential family.…" at bounding box center [720, 231] width 506 height 89
click at [909, 226] on textarea "Hi [DEMOGRAPHIC_DATA], Welcome to the Kidminucate/ Kidnecting Potential family.…" at bounding box center [720, 231] width 506 height 89
paste textarea "Create an account on the platform using the provided link. Once logged in, navi…"
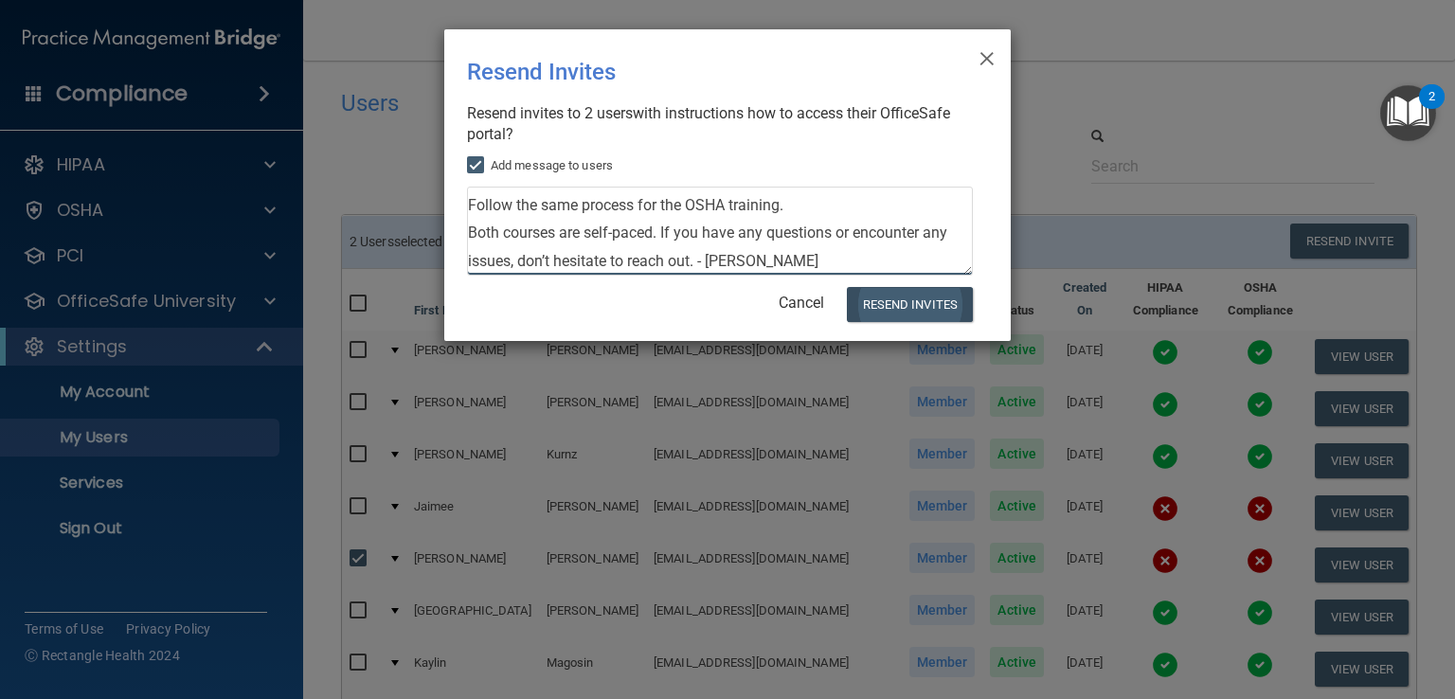
type textarea "Hi [DEMOGRAPHIC_DATA], Welcome to the Kidminucate/ Kidnecting Potential family.…"
click at [895, 310] on button "Resend Invites" at bounding box center [910, 304] width 126 height 35
